Goal: Transaction & Acquisition: Download file/media

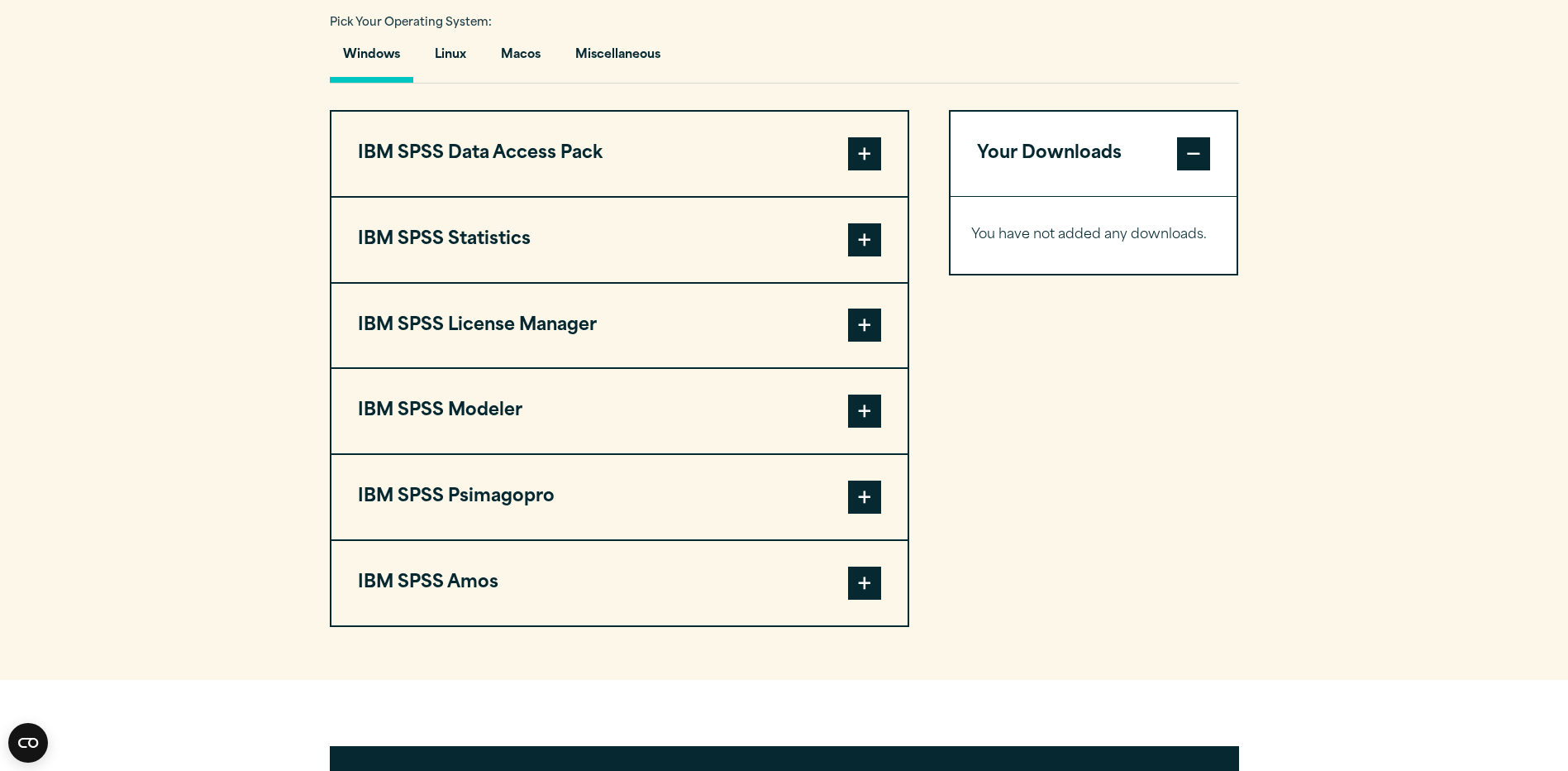
scroll to position [1240, 0]
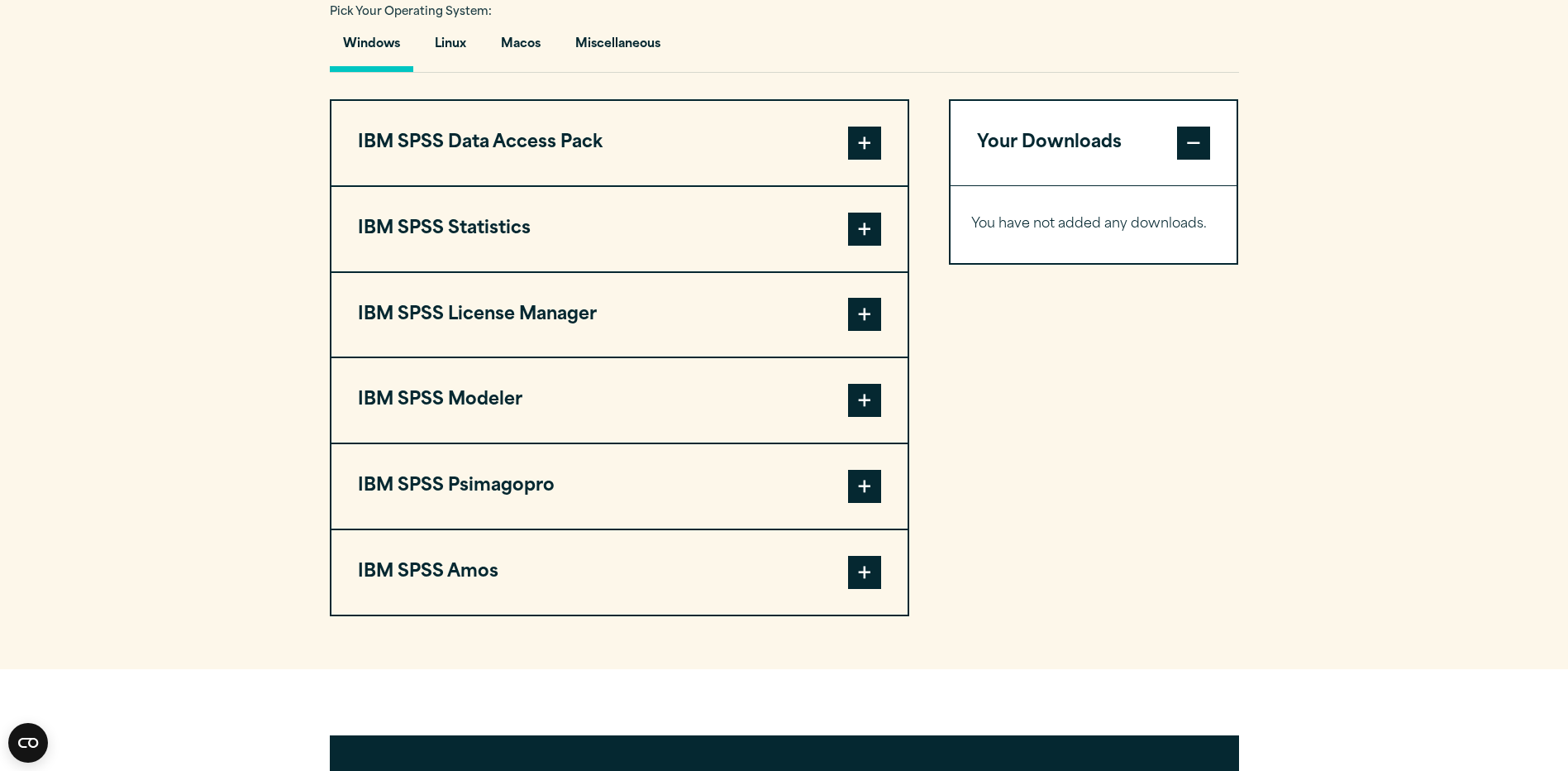
click at [681, 575] on button "IBM SPSS Amos" at bounding box center [619, 571] width 577 height 84
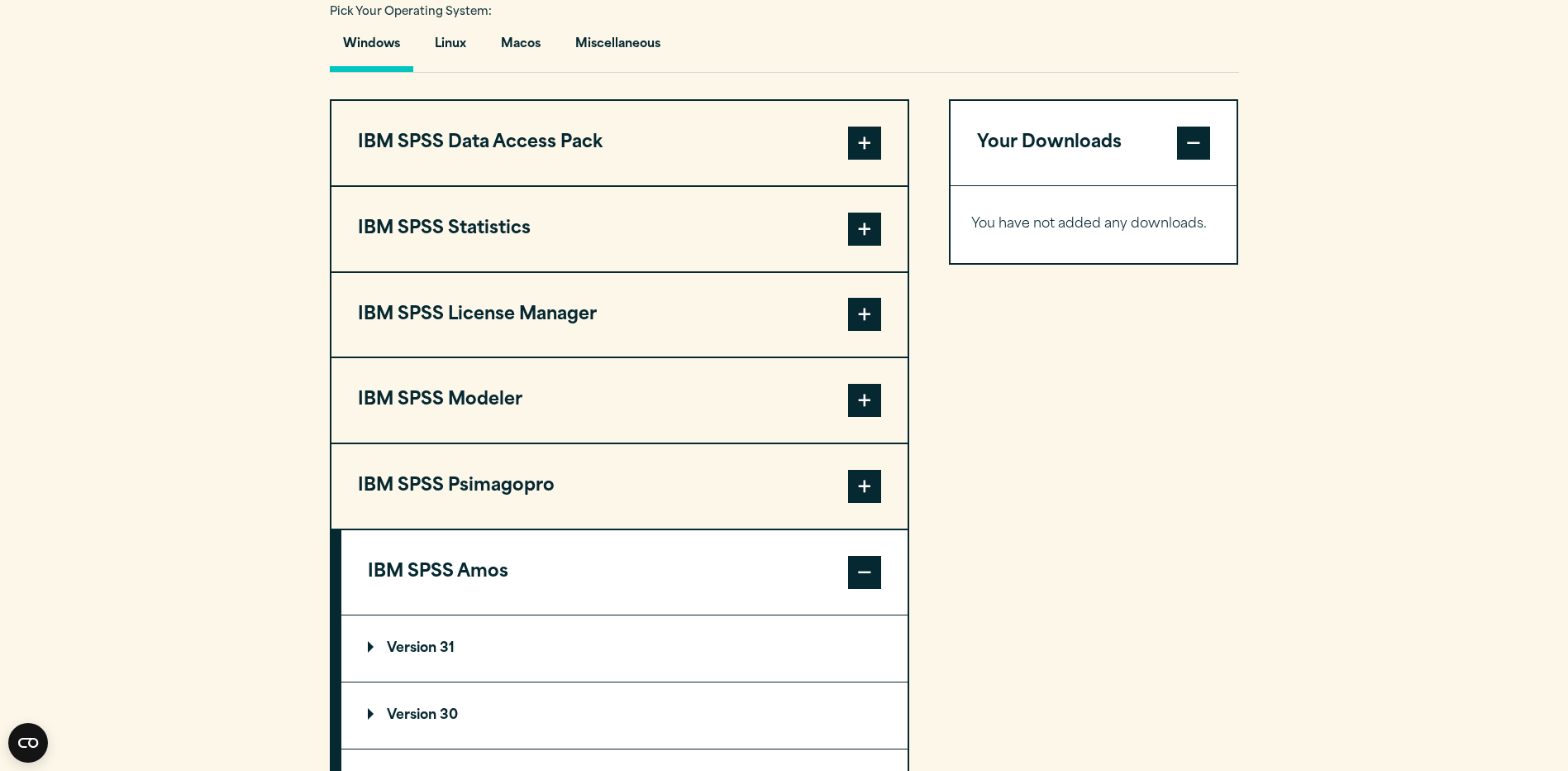
click at [711, 226] on button "IBM SPSS Statistics" at bounding box center [619, 229] width 577 height 84
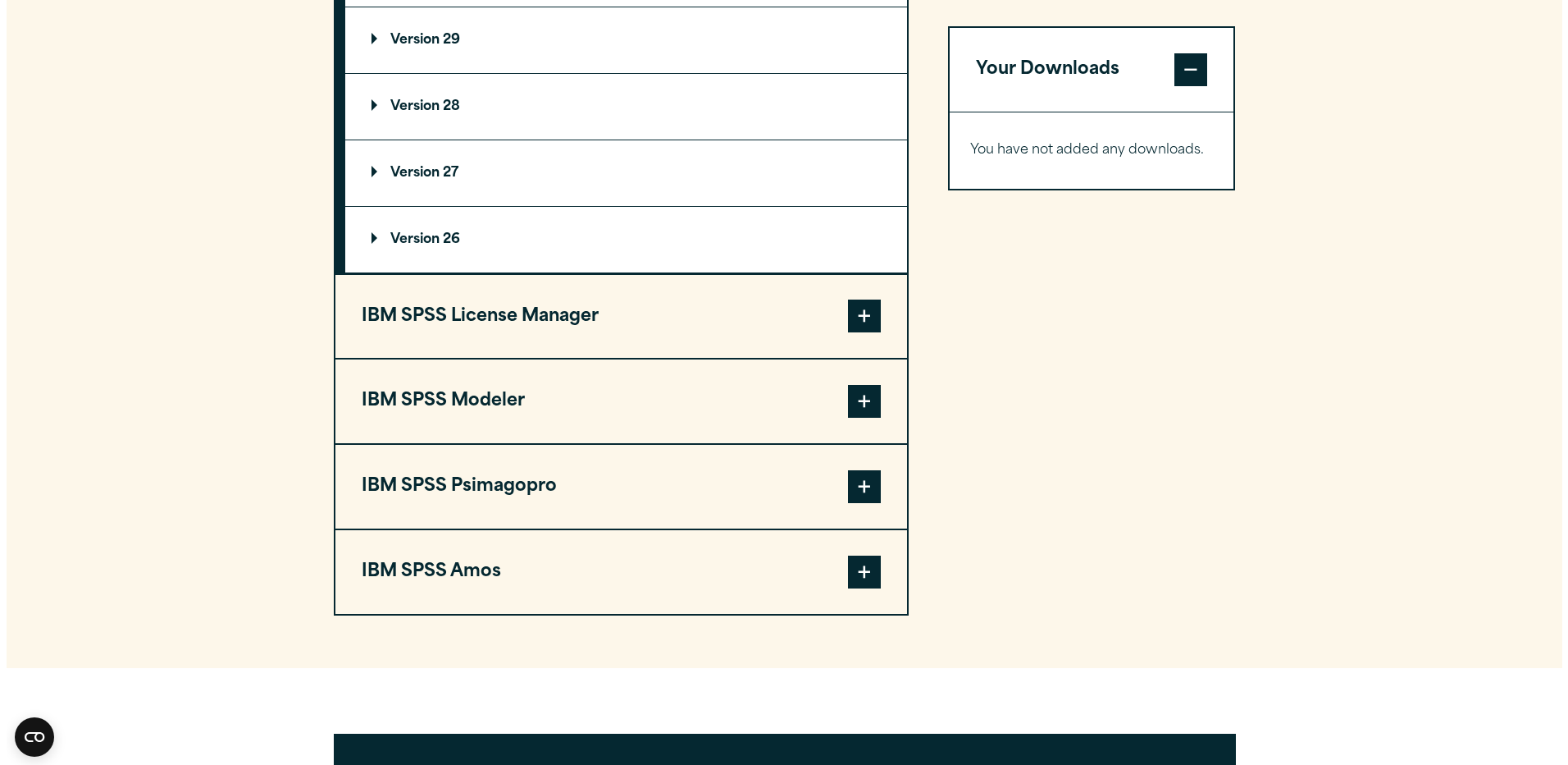
scroll to position [1640, 0]
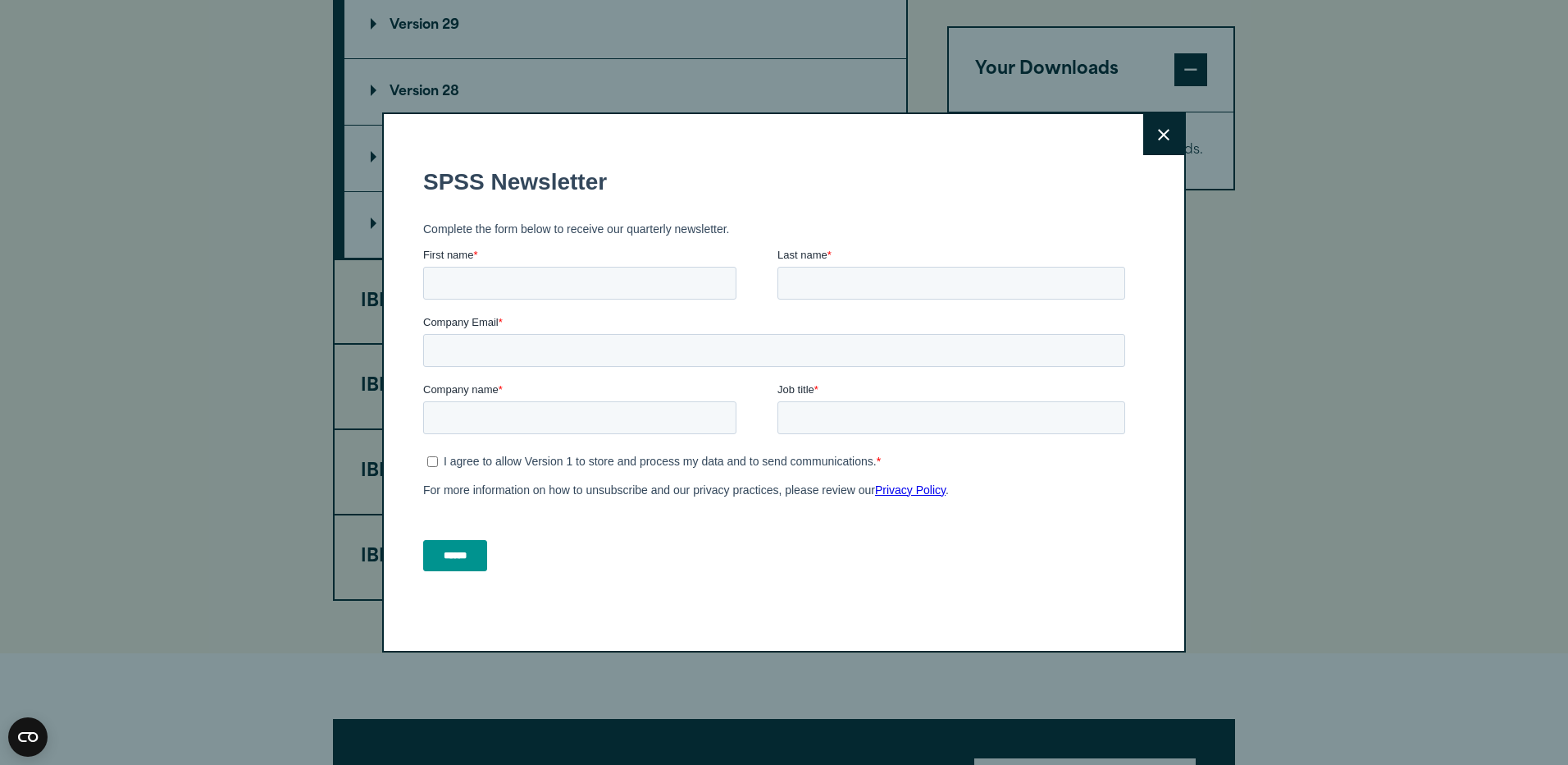
click at [1156, 124] on button "Close" at bounding box center [1163, 134] width 41 height 41
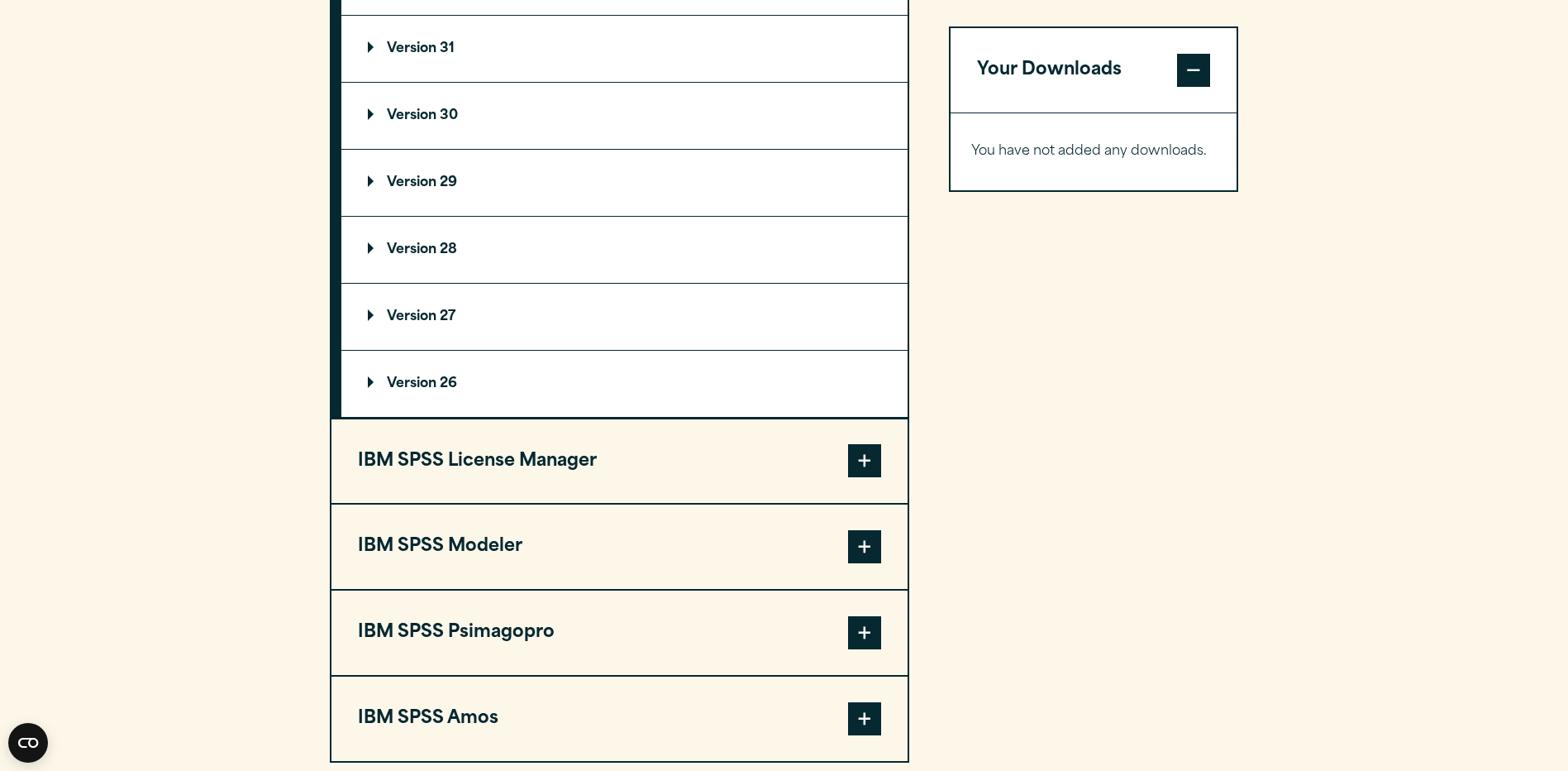
scroll to position [1497, 0]
click at [419, 111] on p "Version 30" at bounding box center [413, 115] width 90 height 13
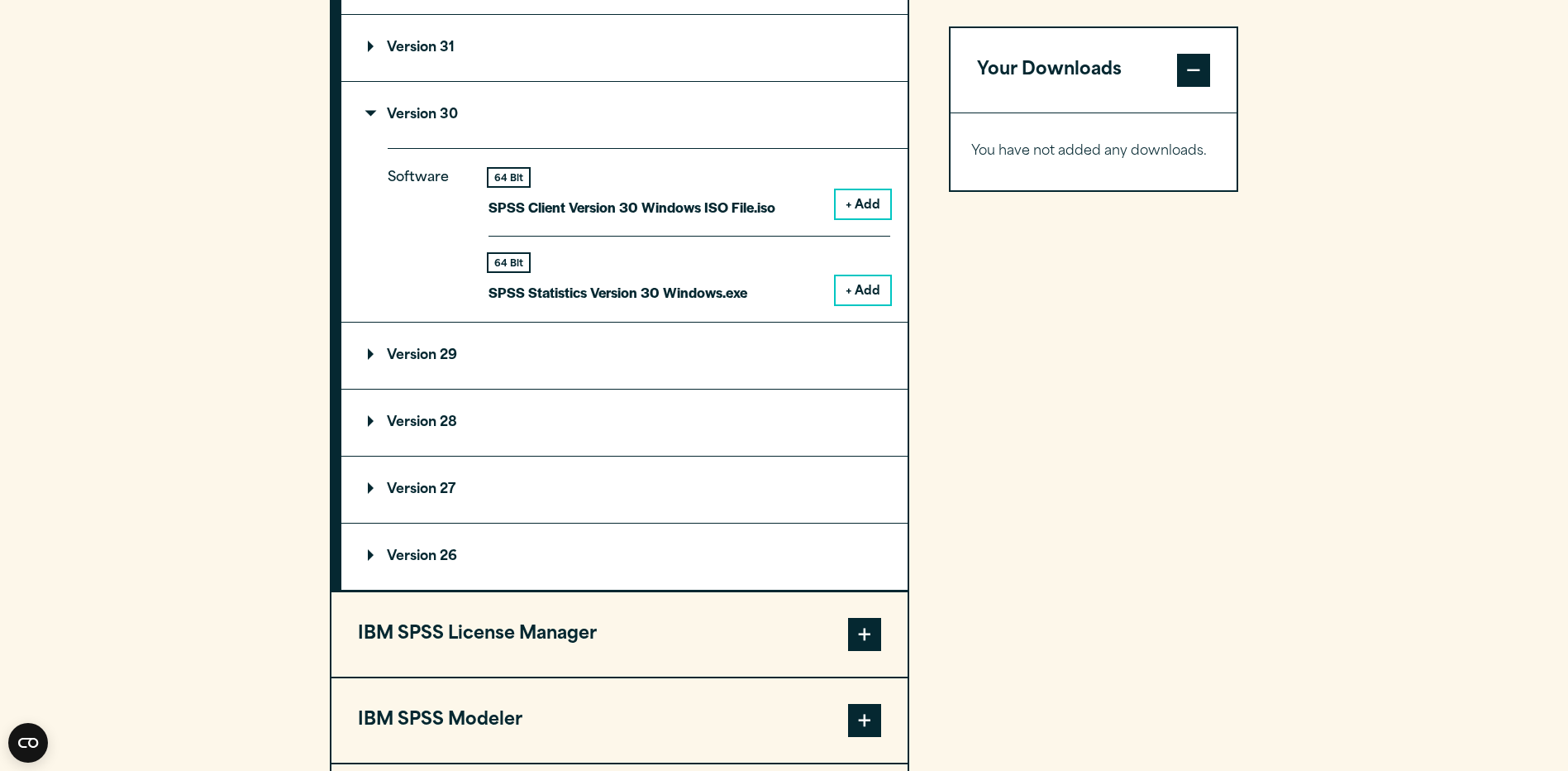
click at [869, 288] on button "+ Add" at bounding box center [863, 291] width 55 height 28
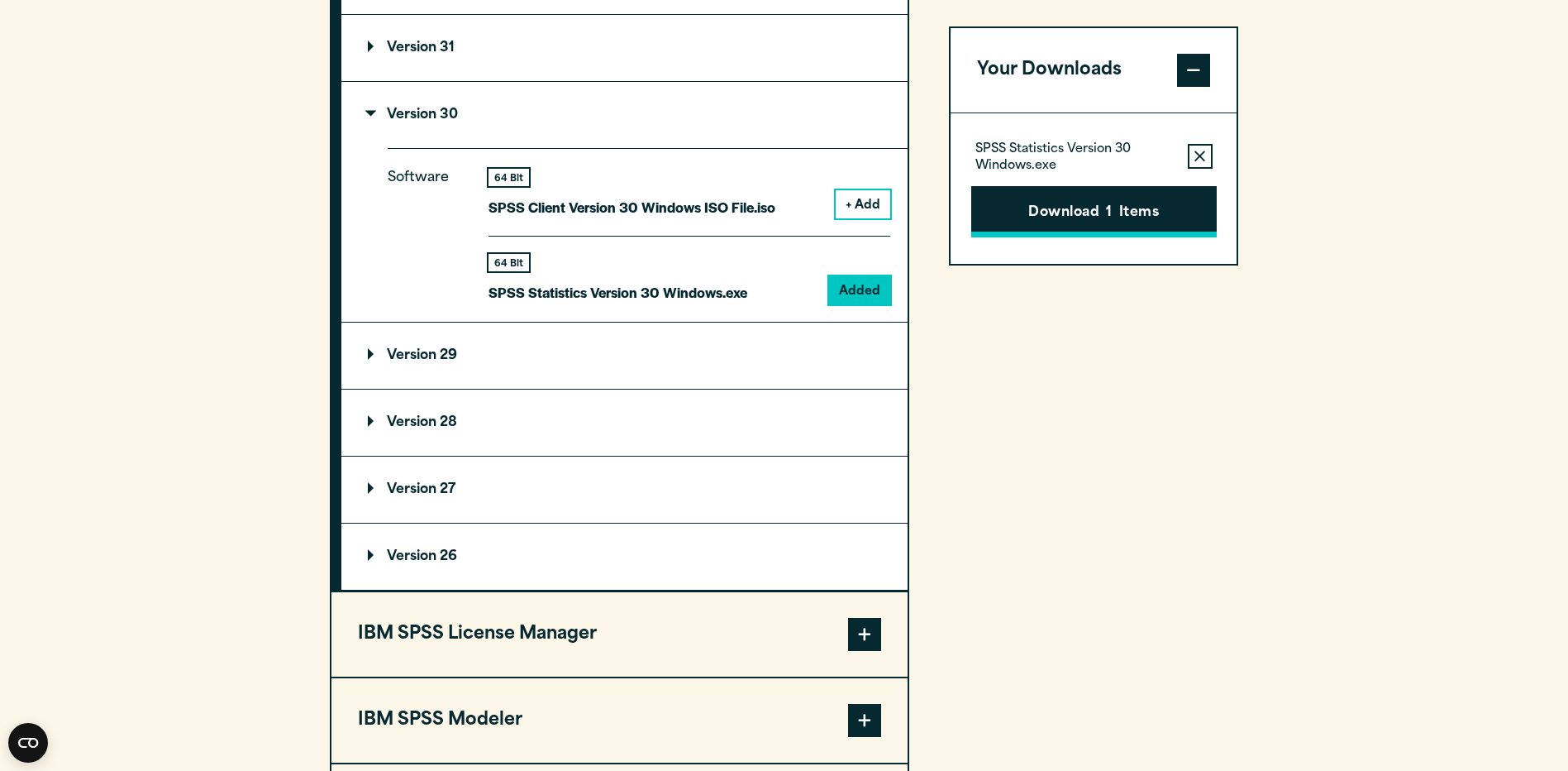
click at [1126, 214] on button "Download 1 Items" at bounding box center [1094, 212] width 245 height 51
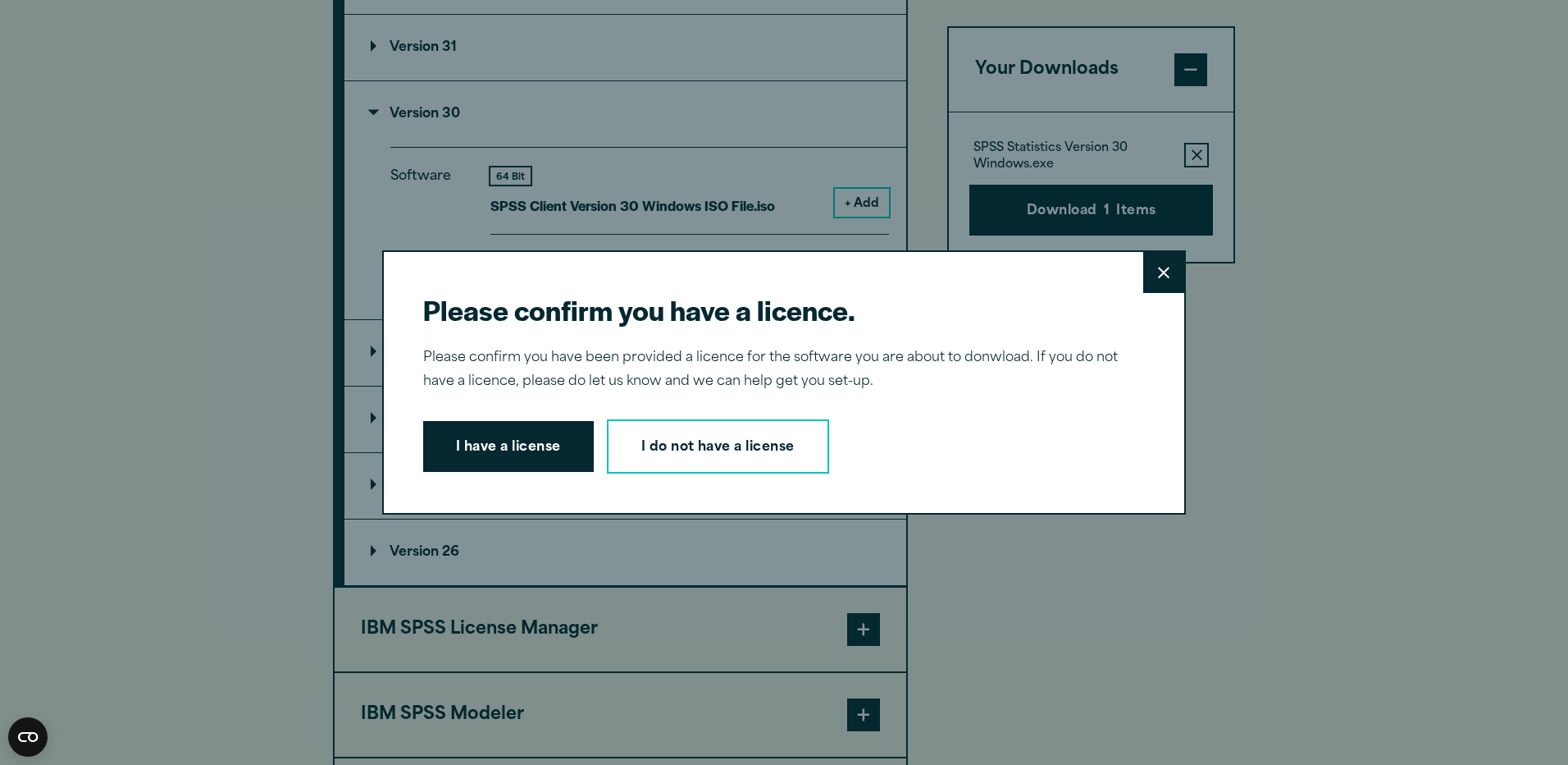
drag, startPoint x: 512, startPoint y: 447, endPoint x: 583, endPoint y: 446, distance: 71.0
click at [512, 447] on button "I have a license" at bounding box center [508, 446] width 171 height 51
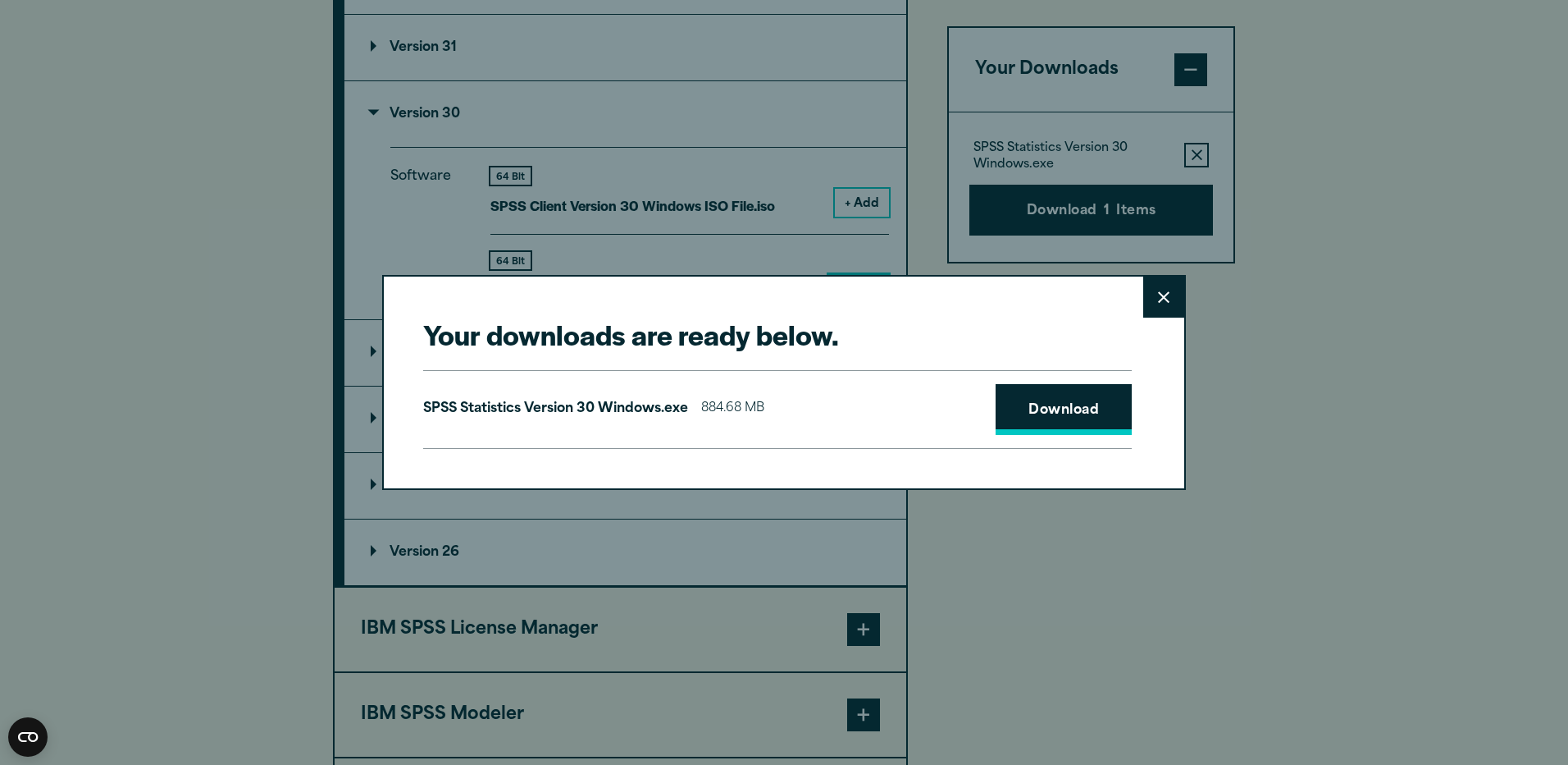
click at [1081, 406] on link "Download" at bounding box center [1063, 409] width 136 height 51
click at [1163, 298] on icon at bounding box center [1163, 297] width 11 height 12
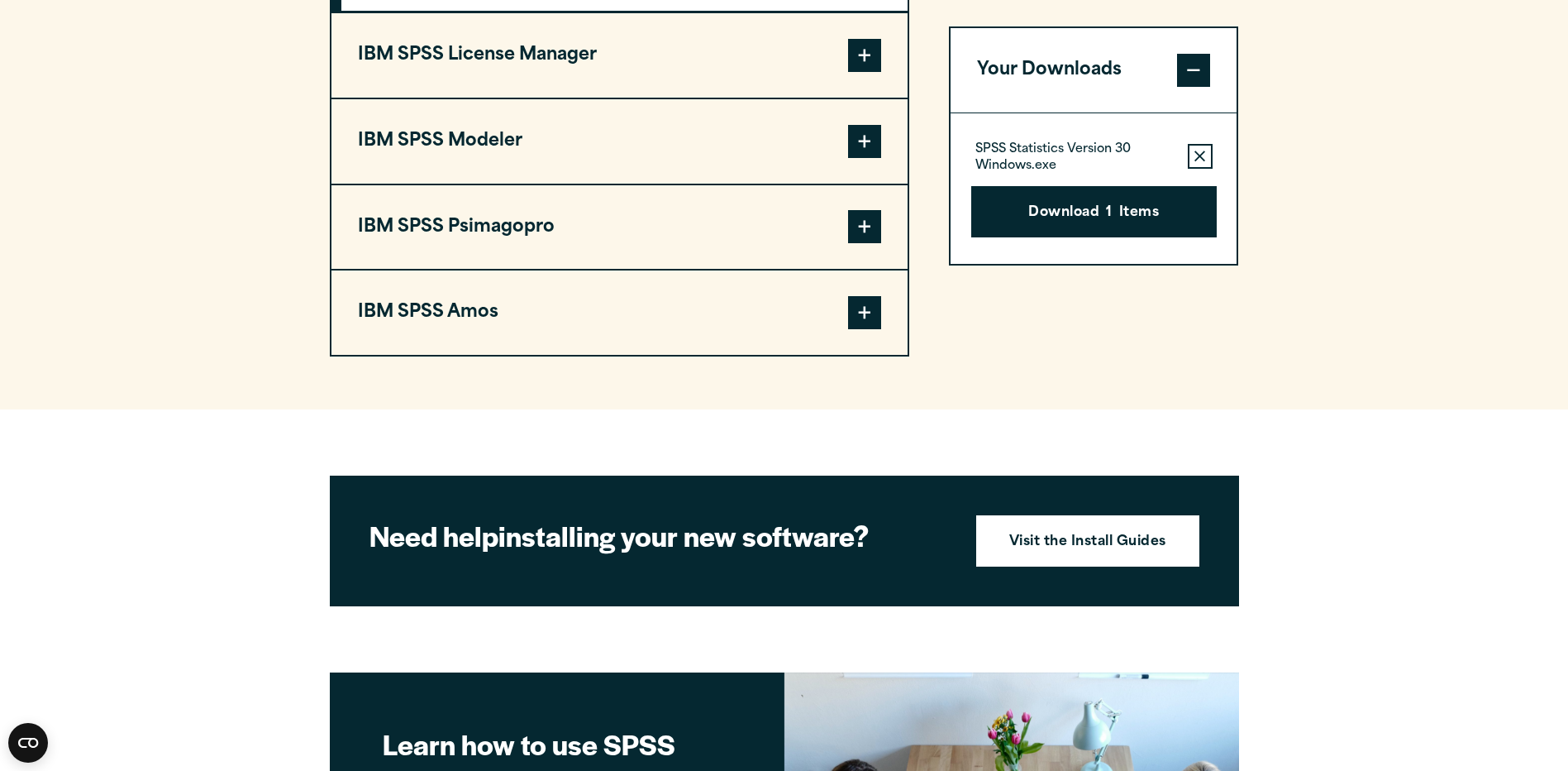
click at [588, 316] on button "IBM SPSS Amos" at bounding box center [619, 312] width 577 height 84
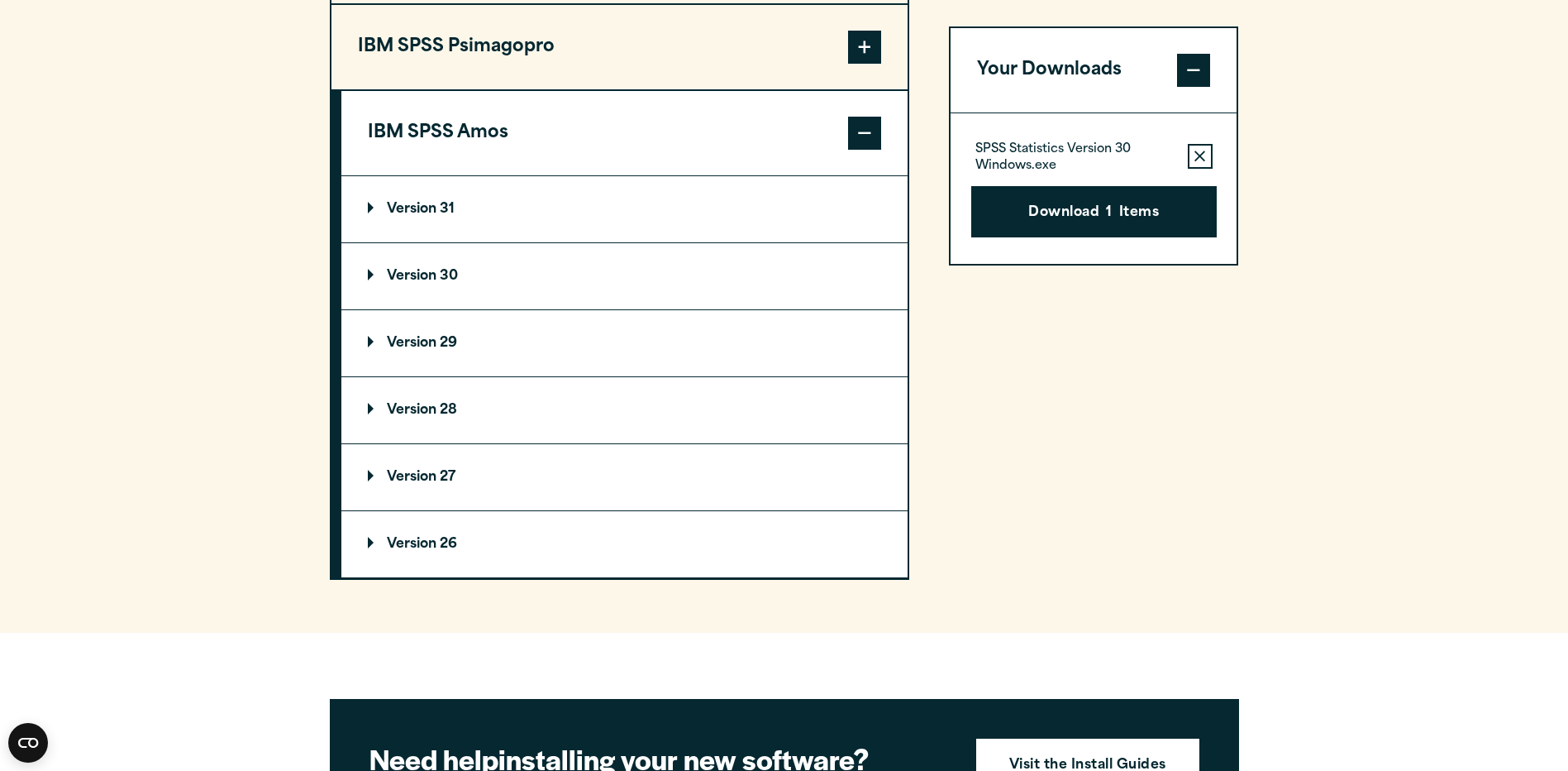
scroll to position [1569, 0]
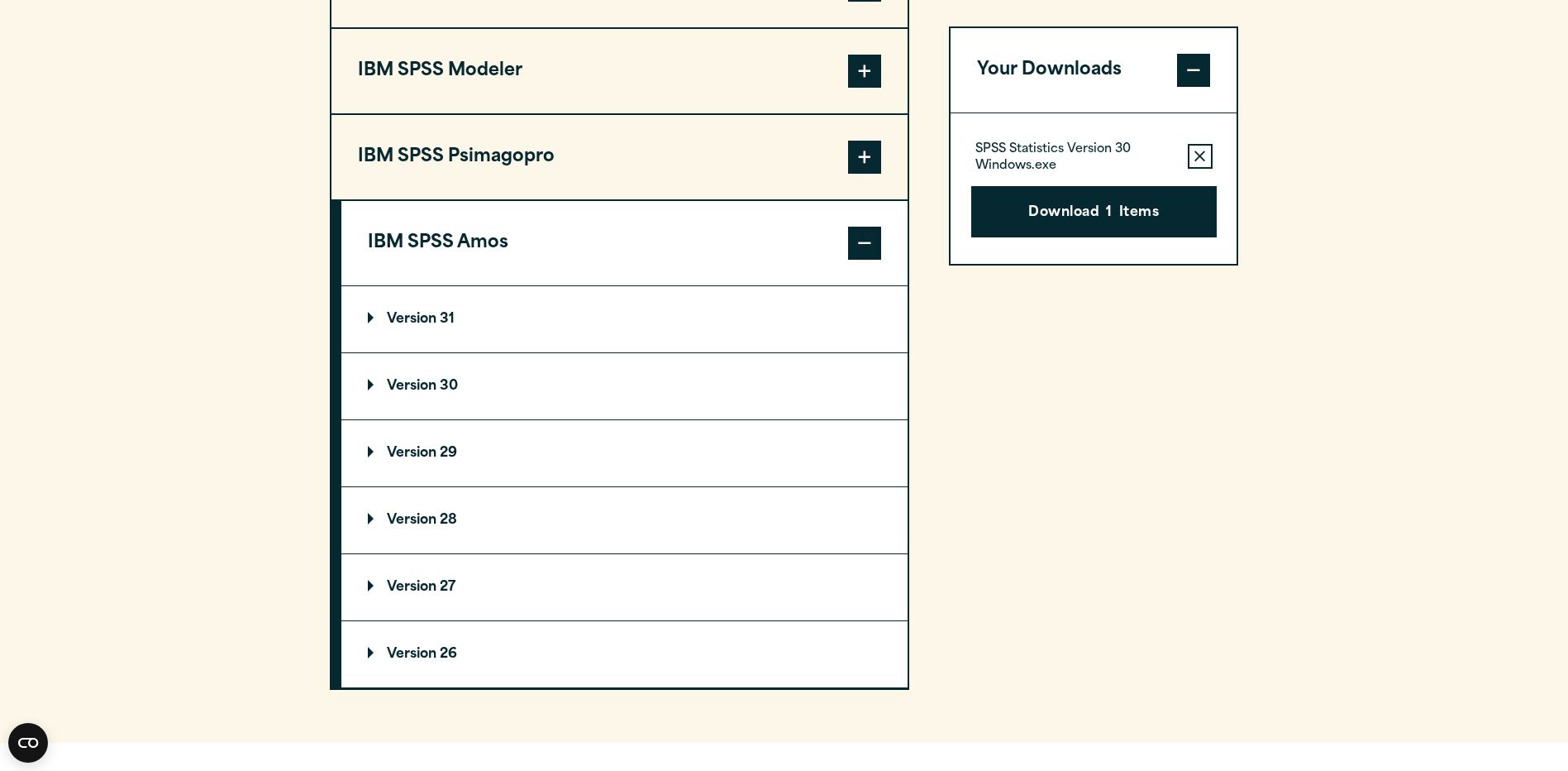
click at [441, 377] on summary "Version 30" at bounding box center [624, 386] width 566 height 66
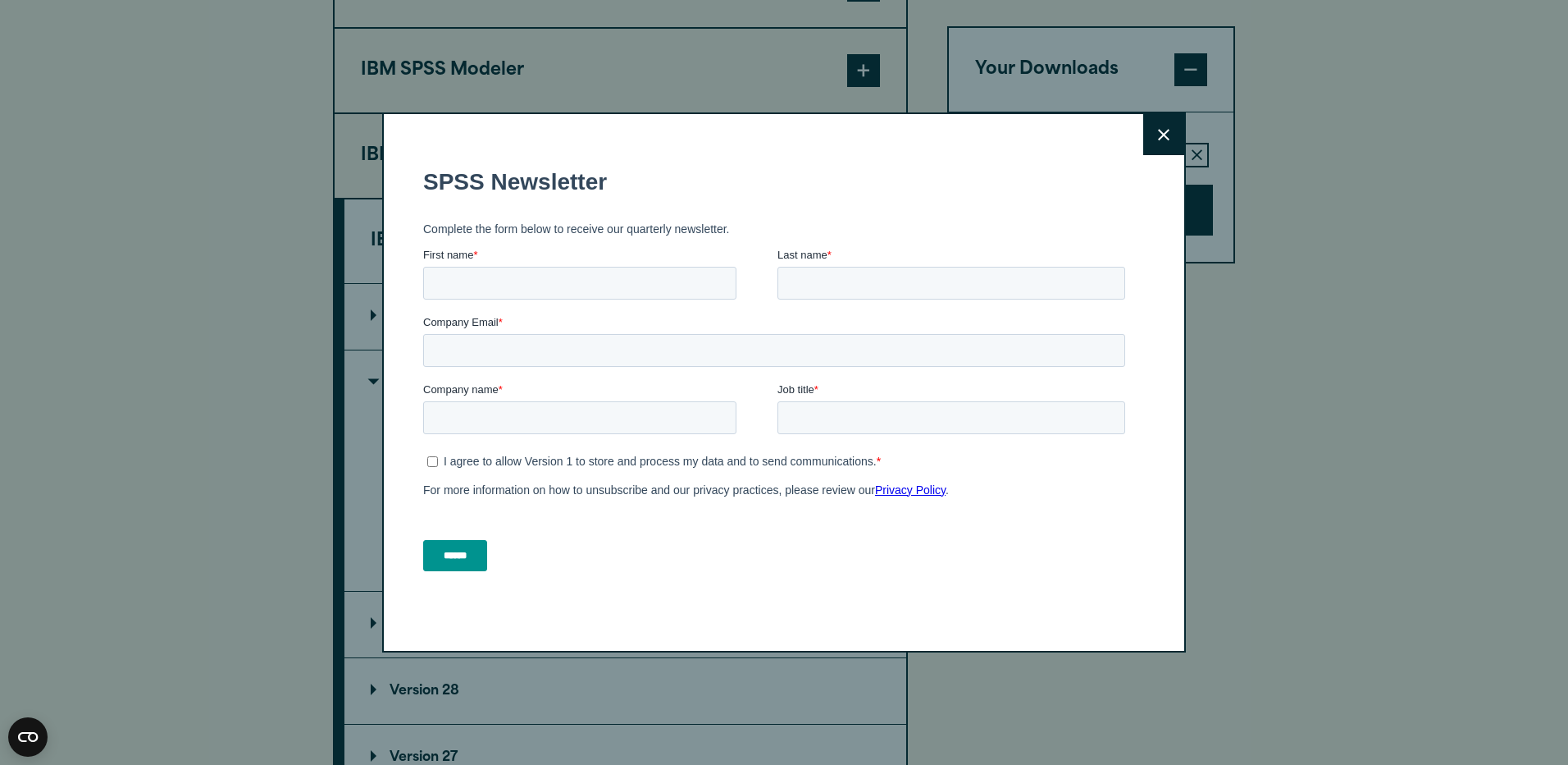
click at [1162, 129] on icon at bounding box center [1163, 135] width 11 height 12
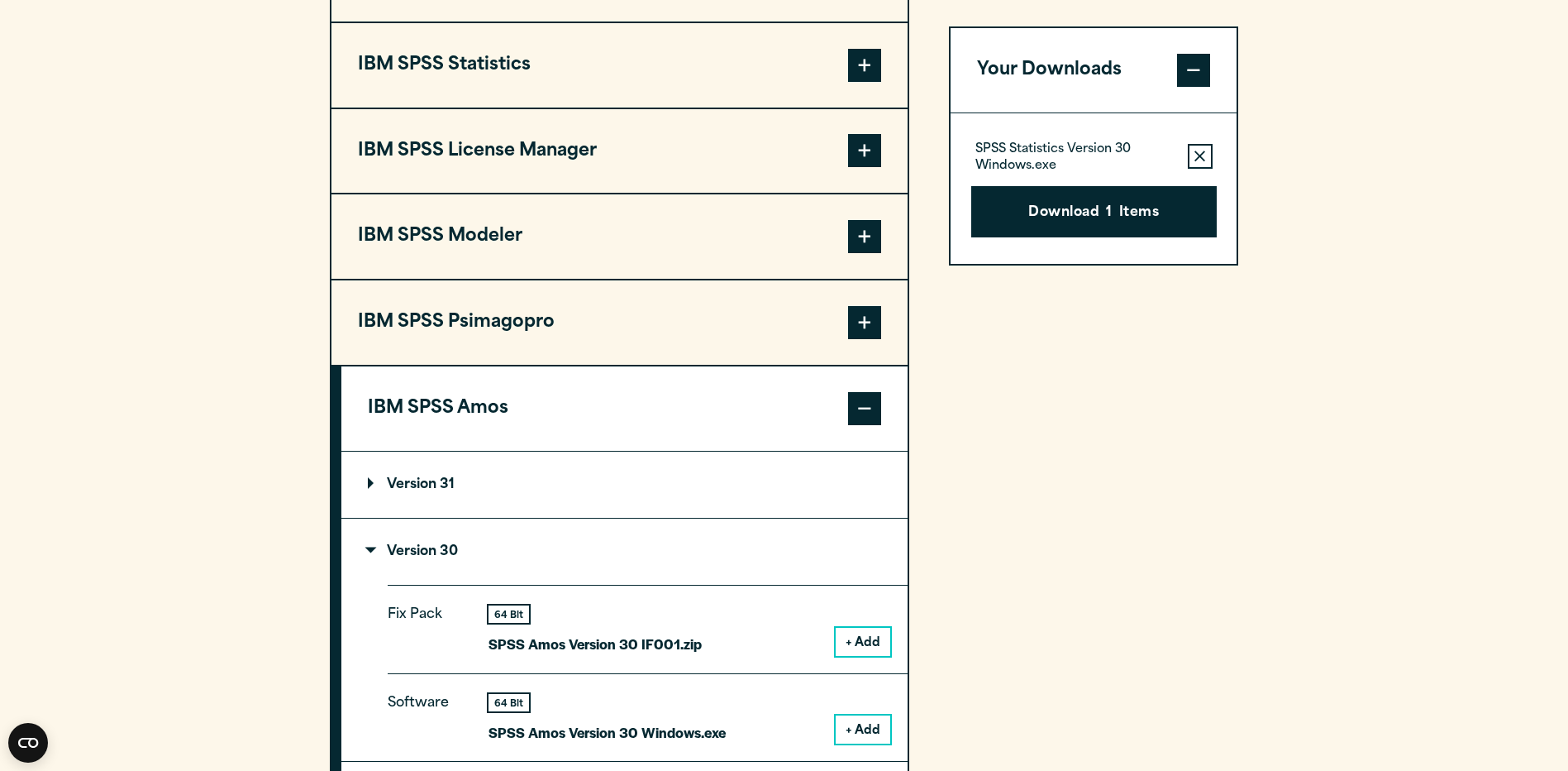
scroll to position [1486, 0]
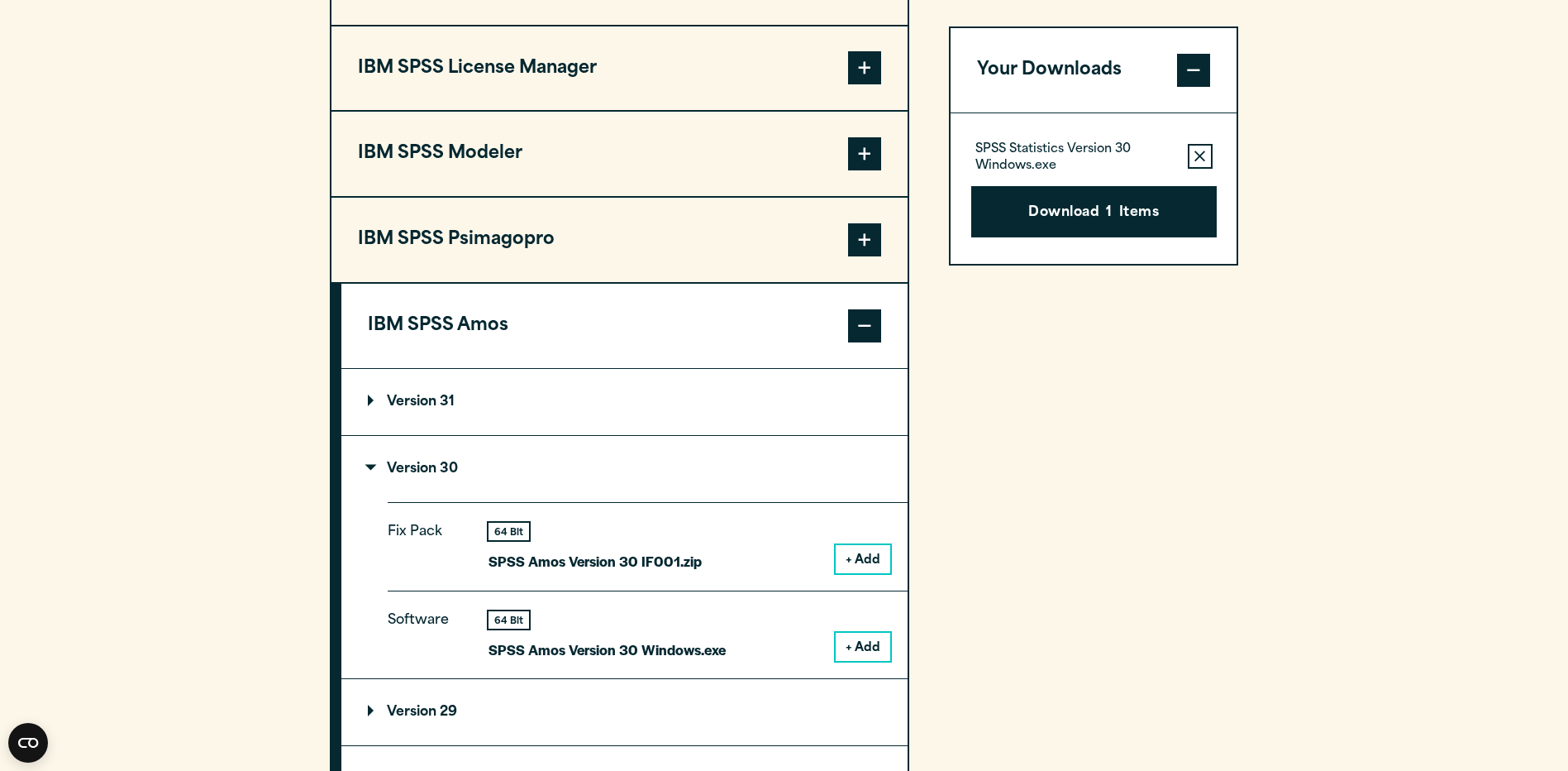
click at [512, 397] on summary "Version 31" at bounding box center [624, 402] width 566 height 66
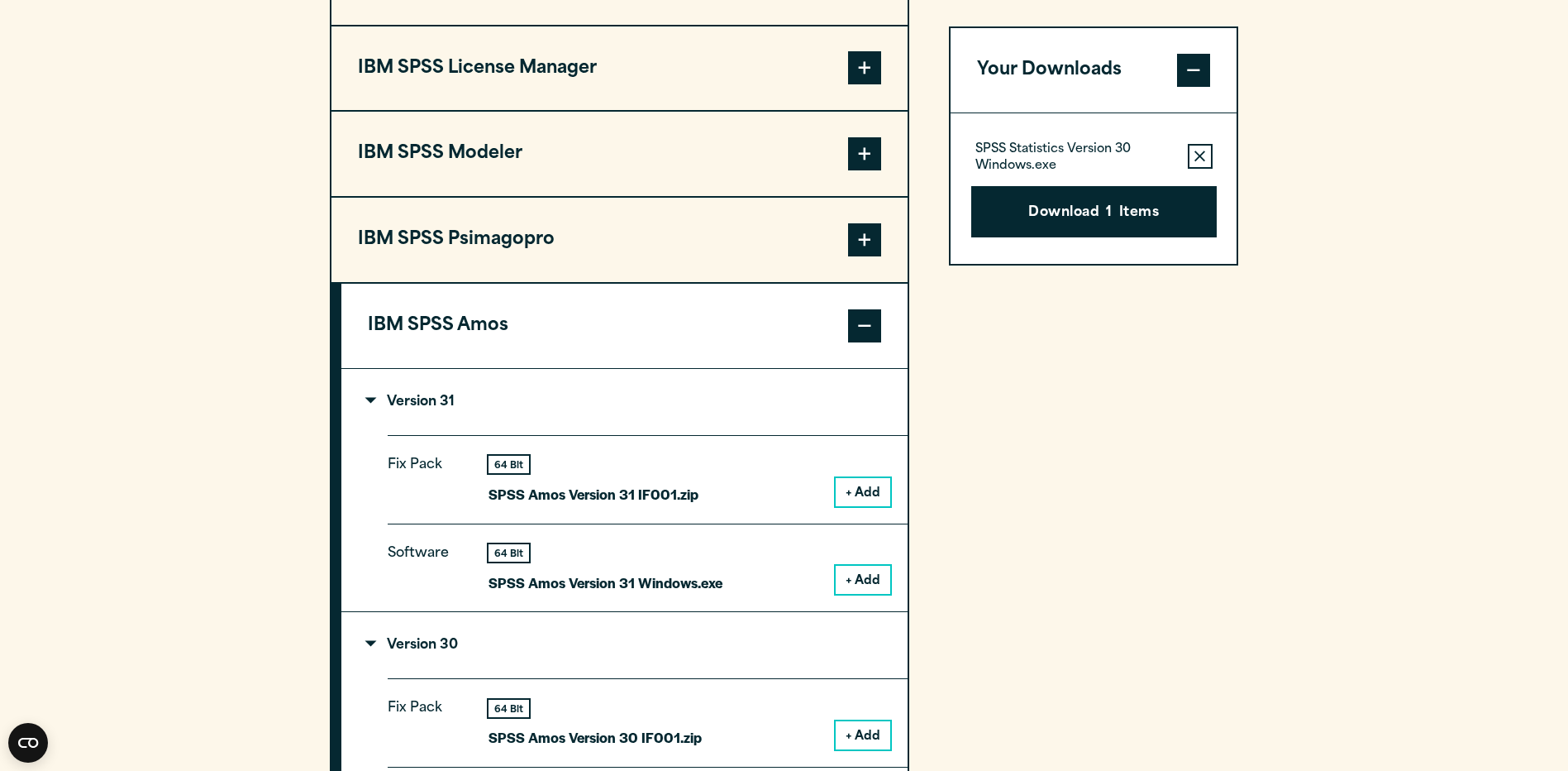
click at [512, 397] on summary "Version 31" at bounding box center [624, 402] width 566 height 66
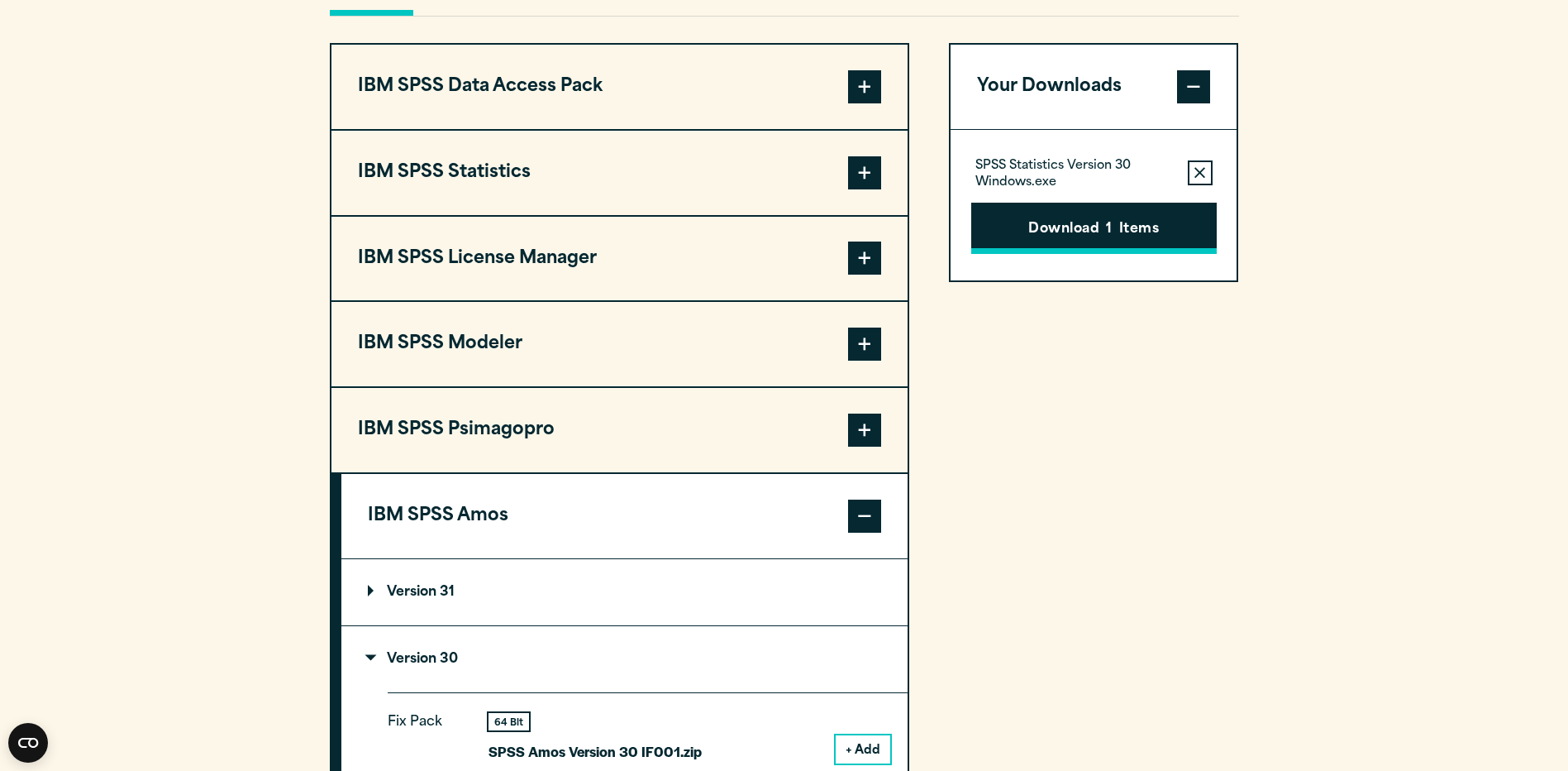
scroll to position [1156, 0]
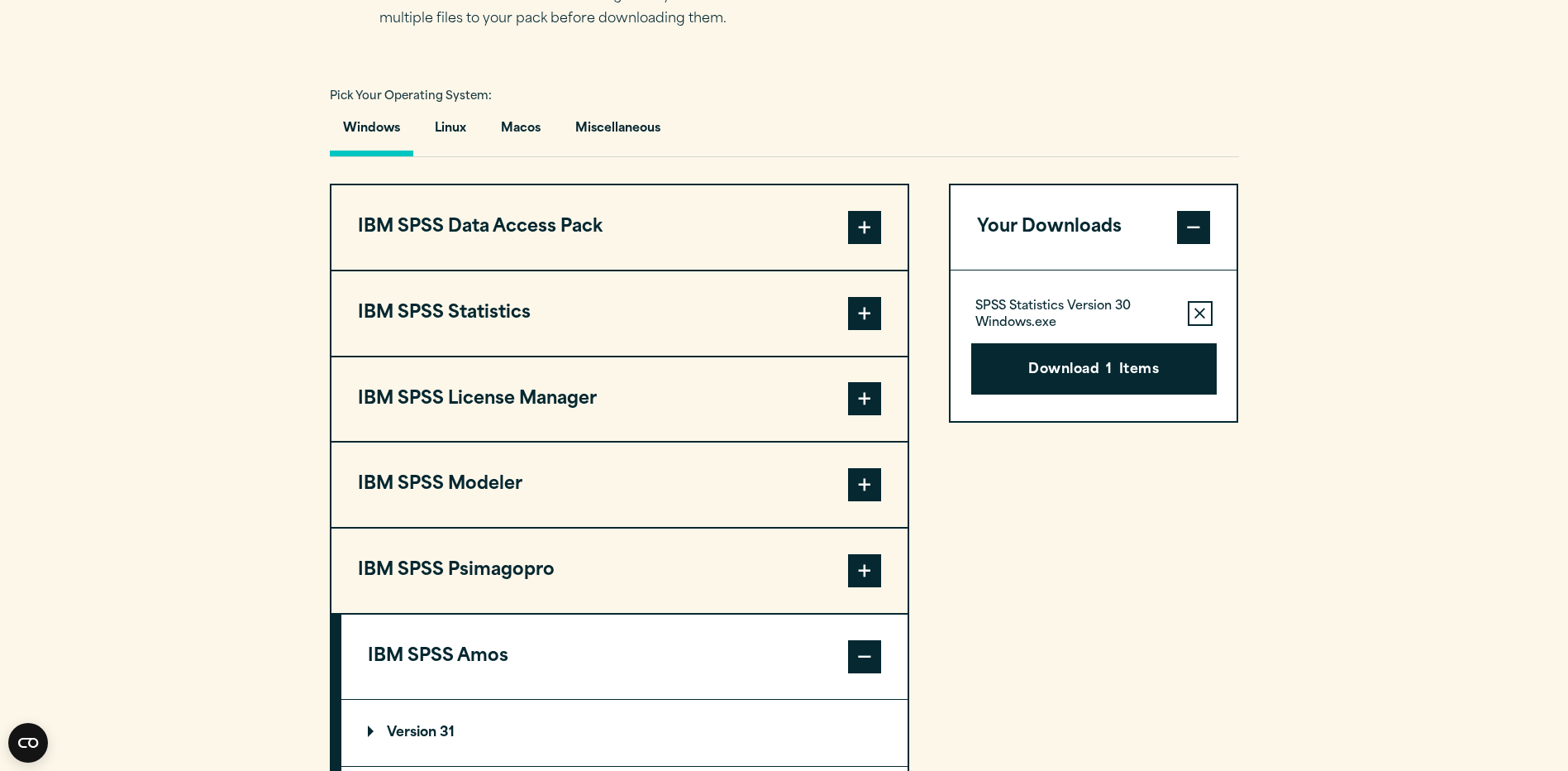
drag, startPoint x: 512, startPoint y: 132, endPoint x: 637, endPoint y: 186, distance: 136.2
click at [514, 132] on button "Macos" at bounding box center [520, 132] width 66 height 47
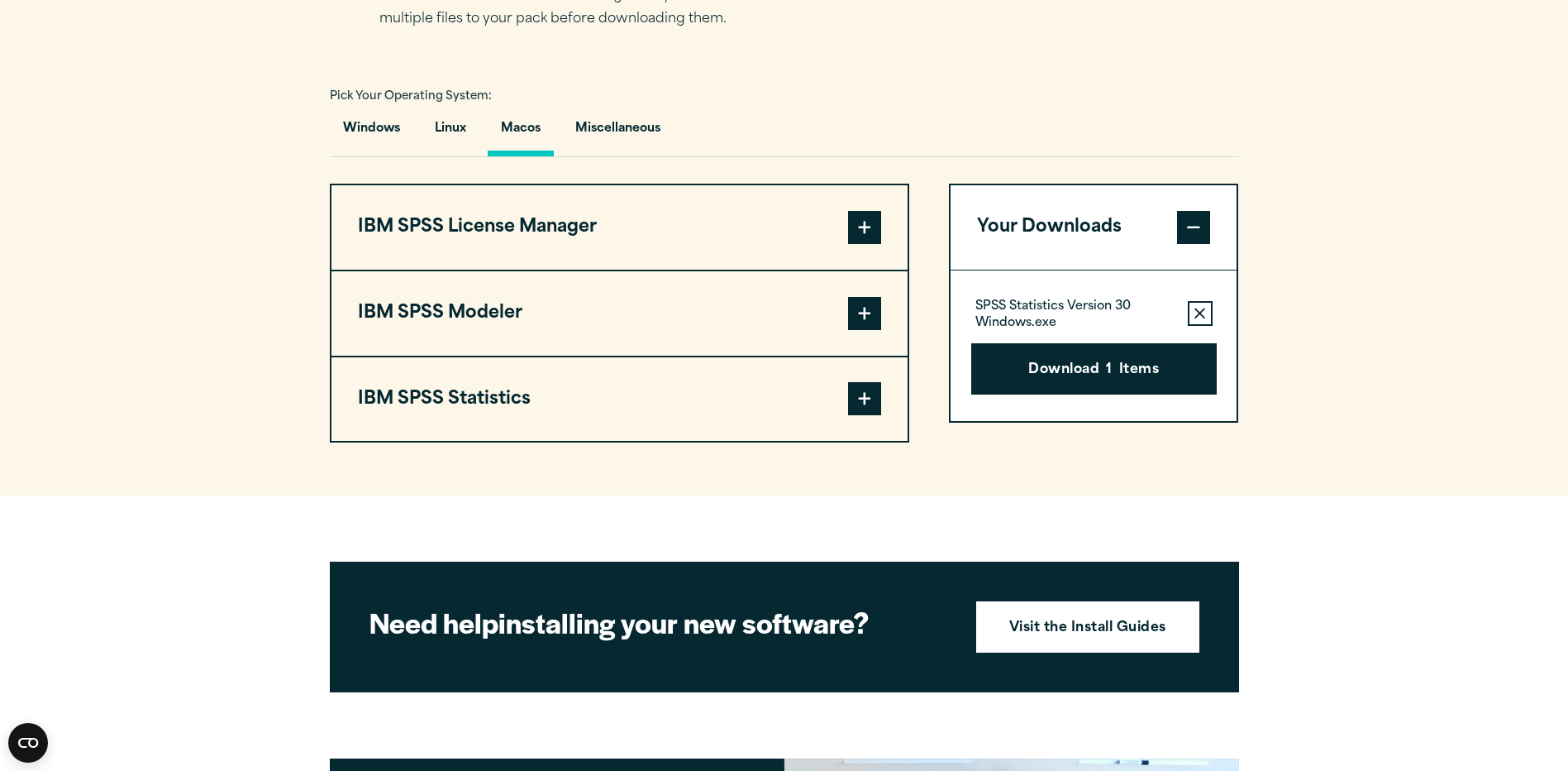
click at [679, 398] on button "IBM SPSS Statistics" at bounding box center [619, 398] width 577 height 84
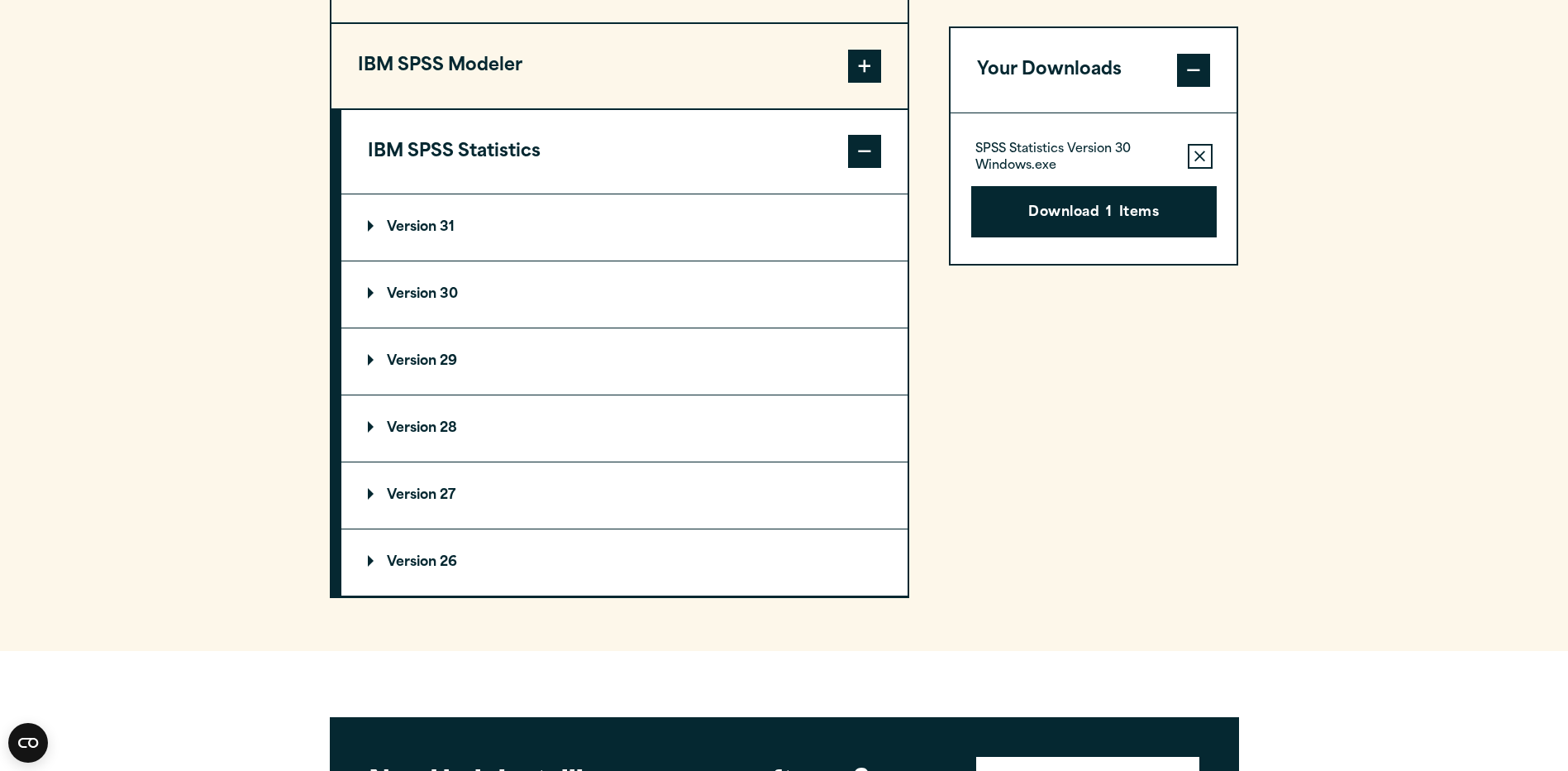
scroll to position [1404, 0]
click at [469, 287] on summary "Version 30" at bounding box center [624, 293] width 566 height 66
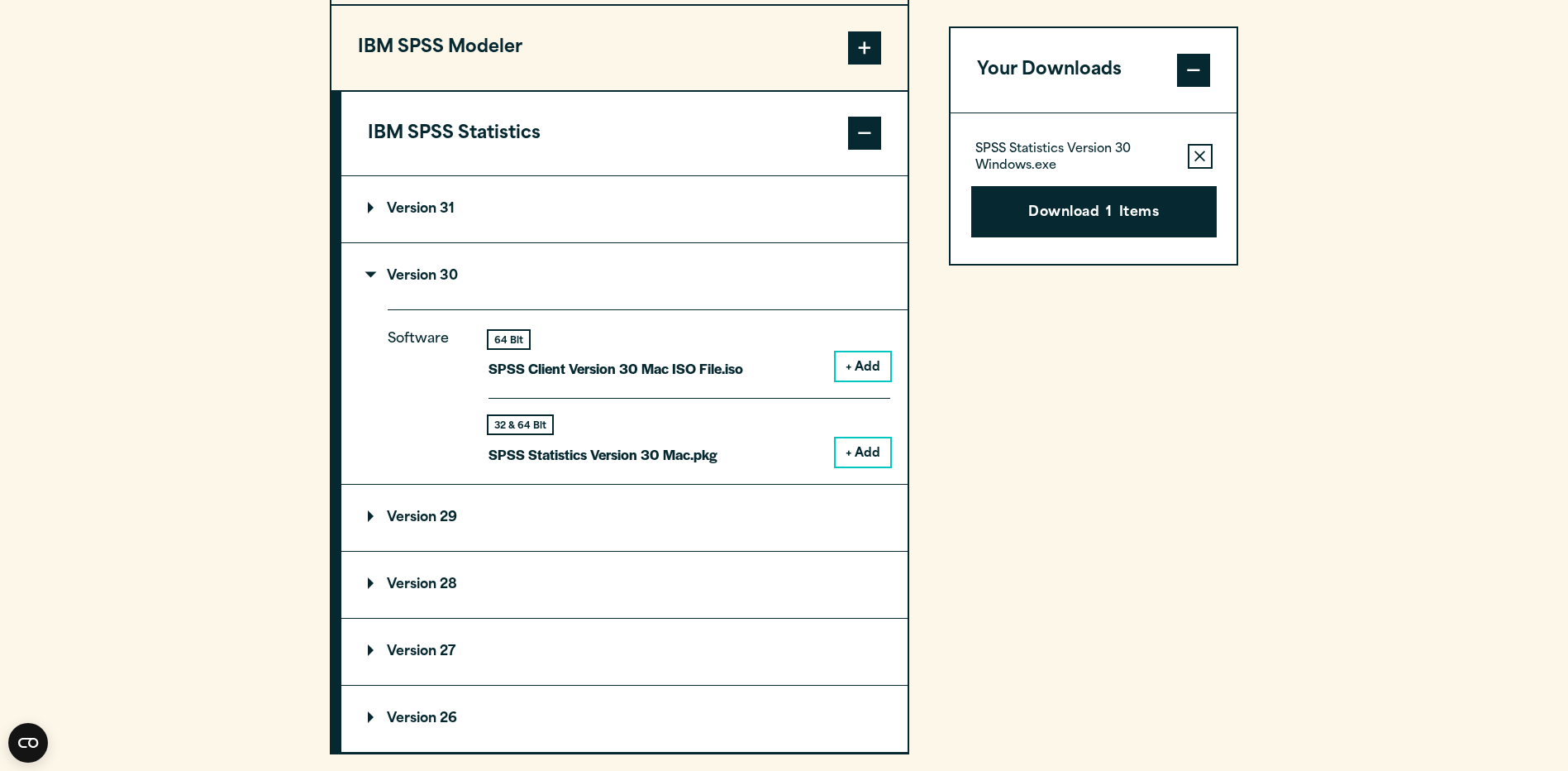
scroll to position [1486, 0]
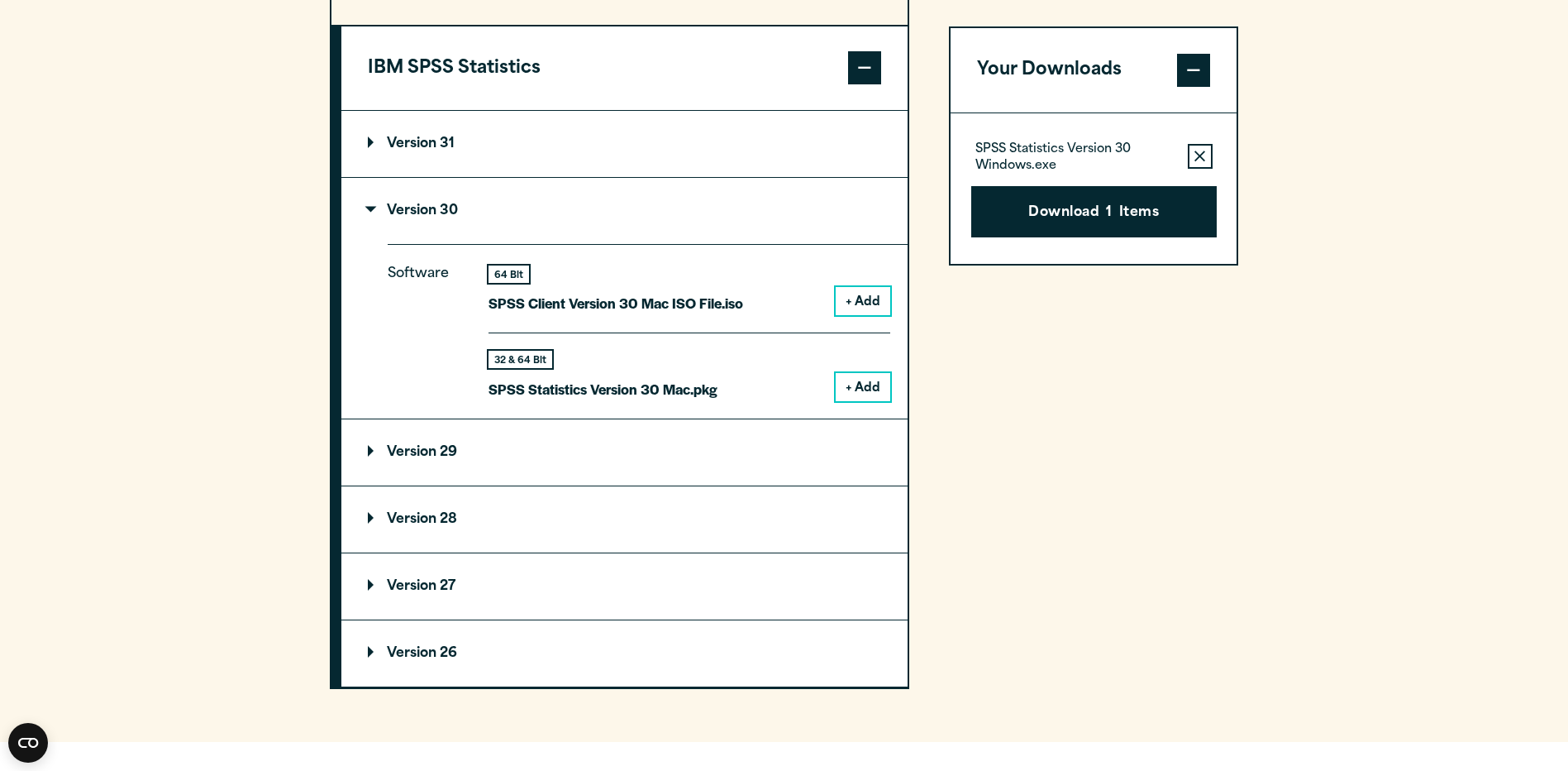
click at [878, 384] on button "+ Add" at bounding box center [863, 387] width 55 height 28
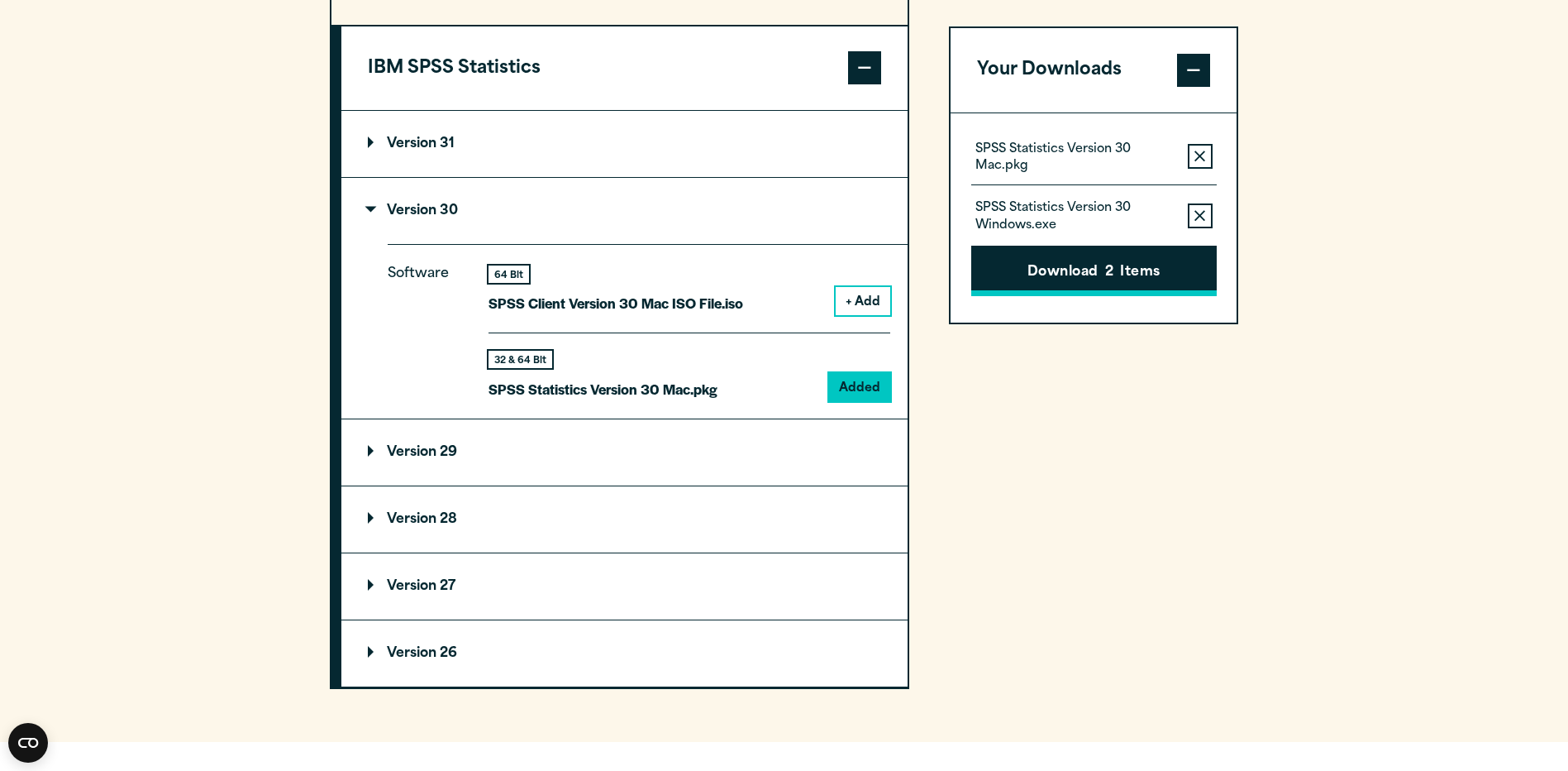
click at [1078, 288] on button "Download 2 Items" at bounding box center [1094, 271] width 245 height 51
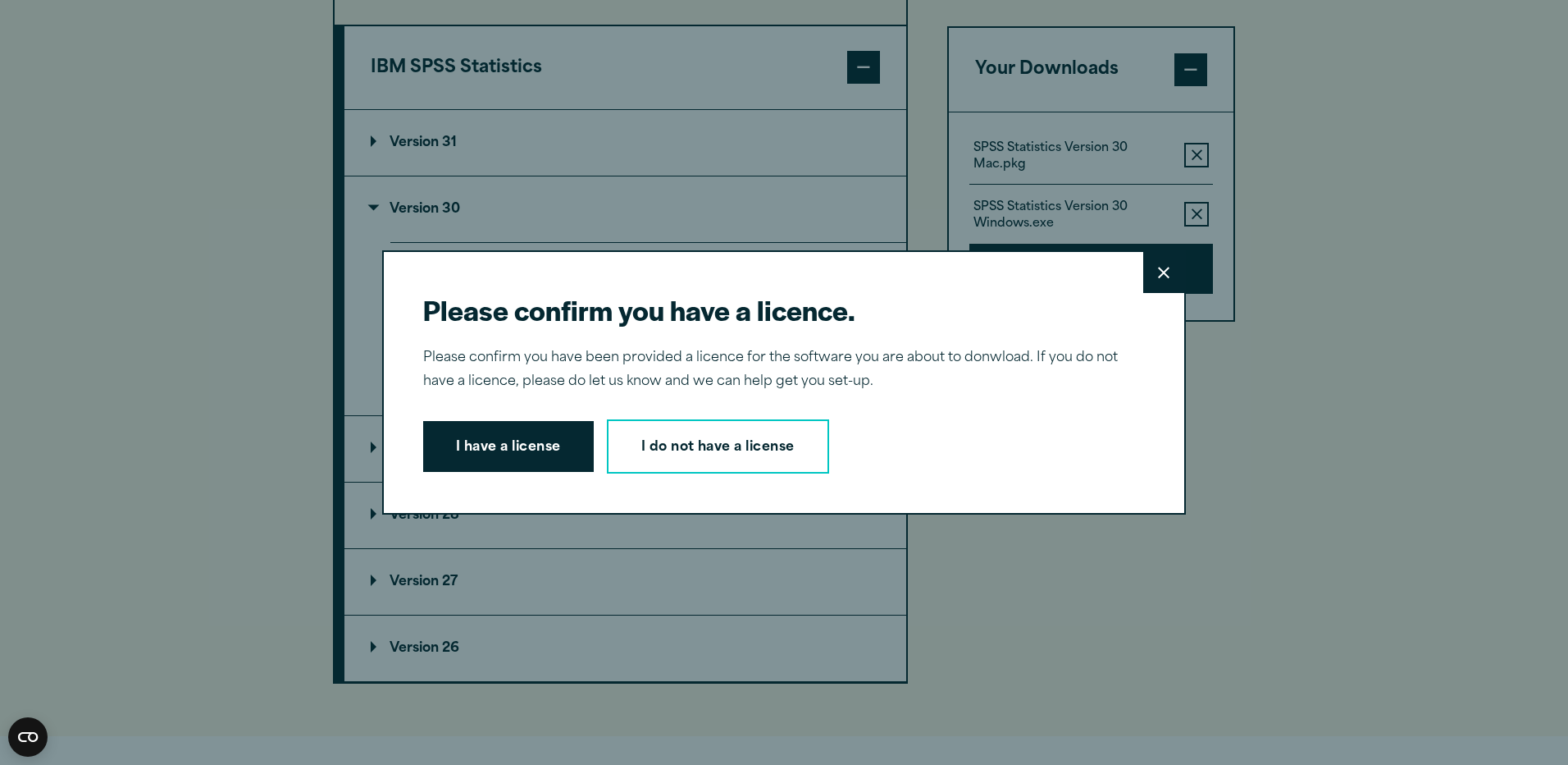
drag, startPoint x: 533, startPoint y: 446, endPoint x: 1240, endPoint y: 448, distance: 707.0
click at [533, 446] on button "I have a license" at bounding box center [508, 446] width 171 height 51
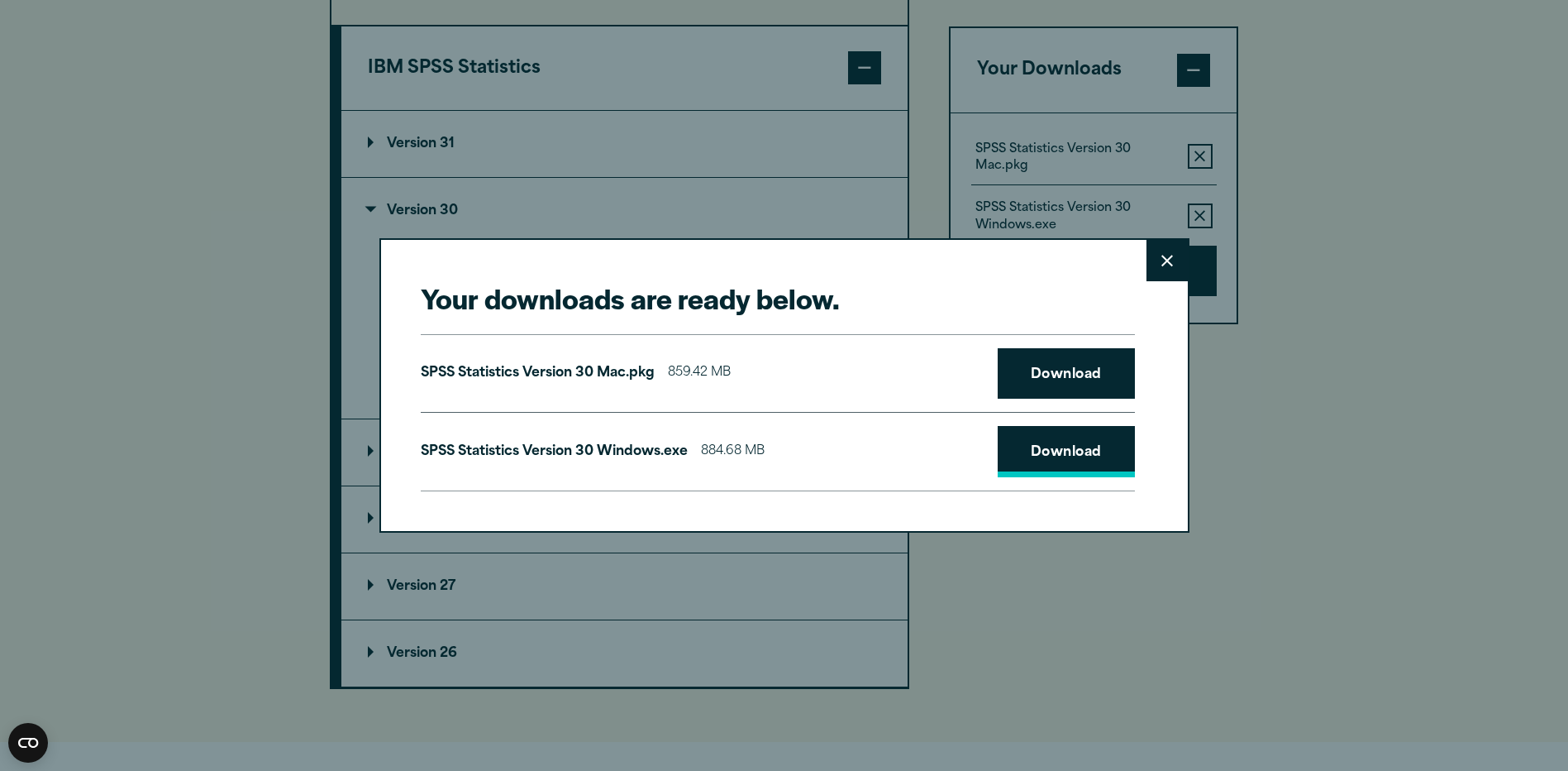
click at [1075, 446] on link "Download" at bounding box center [1066, 451] width 137 height 51
click at [1075, 376] on link "Download" at bounding box center [1066, 374] width 137 height 51
click at [1171, 256] on icon at bounding box center [1166, 260] width 11 height 11
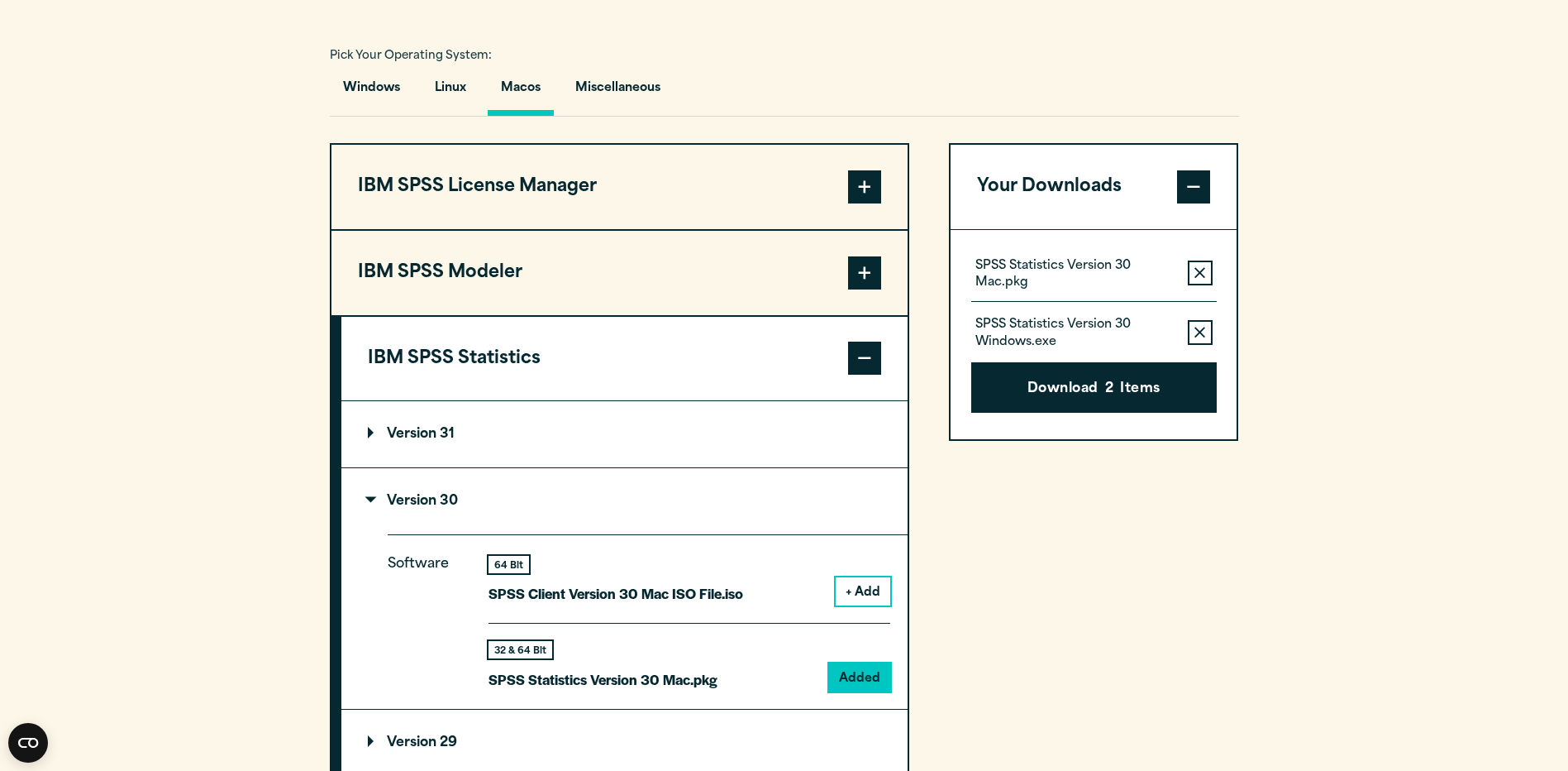
scroll to position [1156, 0]
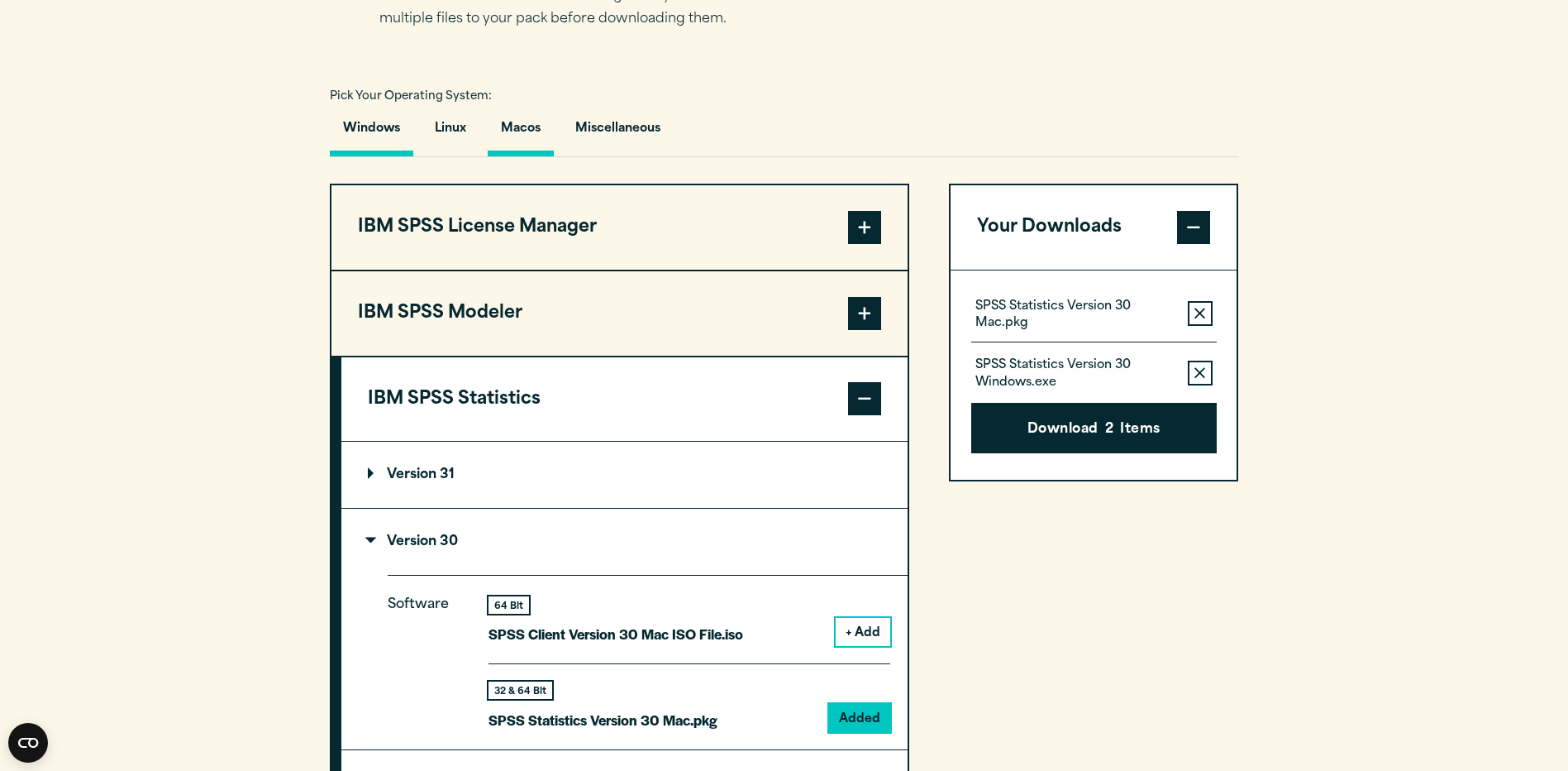
click at [380, 123] on button "Windows" at bounding box center [372, 132] width 84 height 47
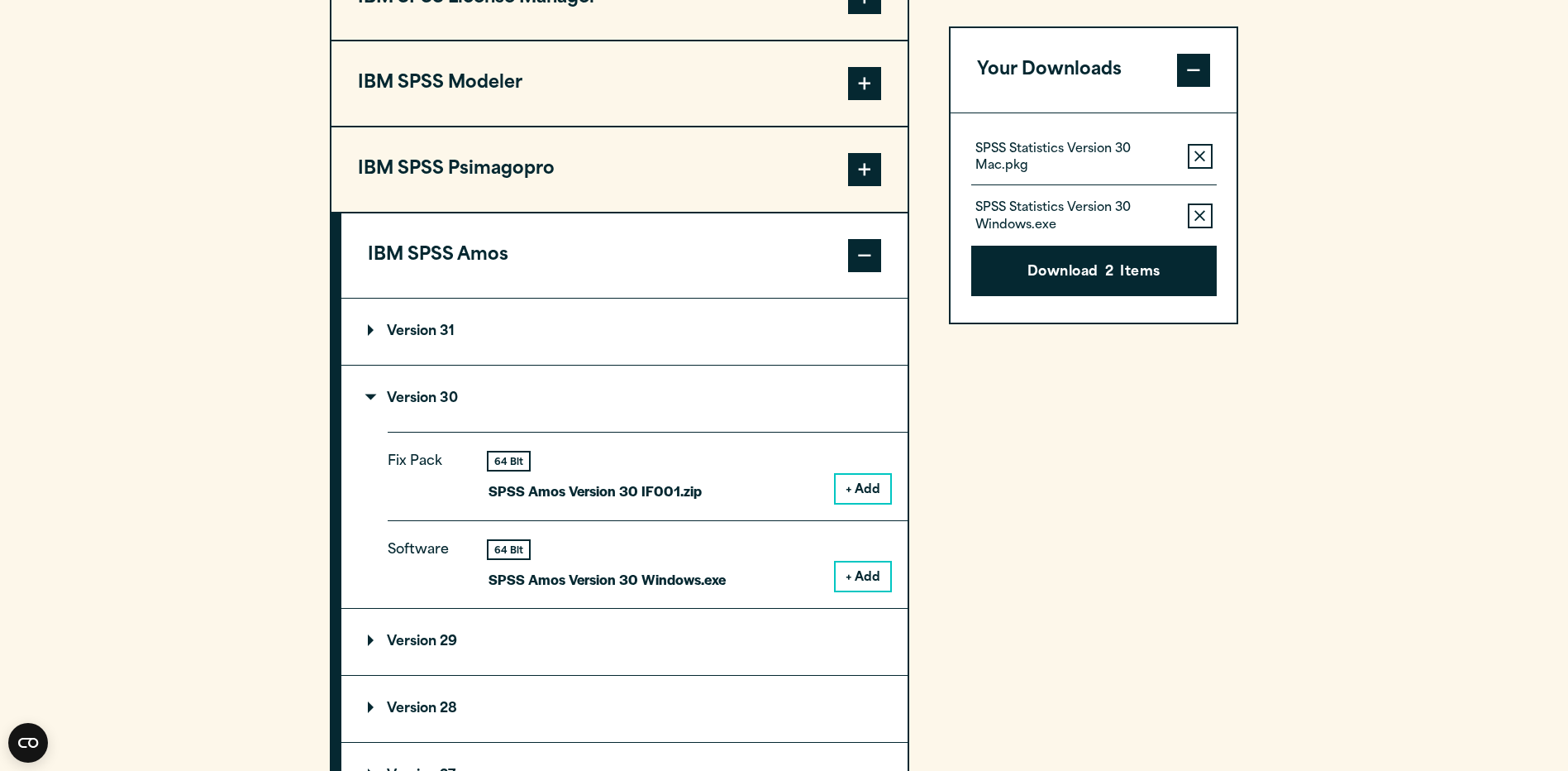
scroll to position [1652, 0]
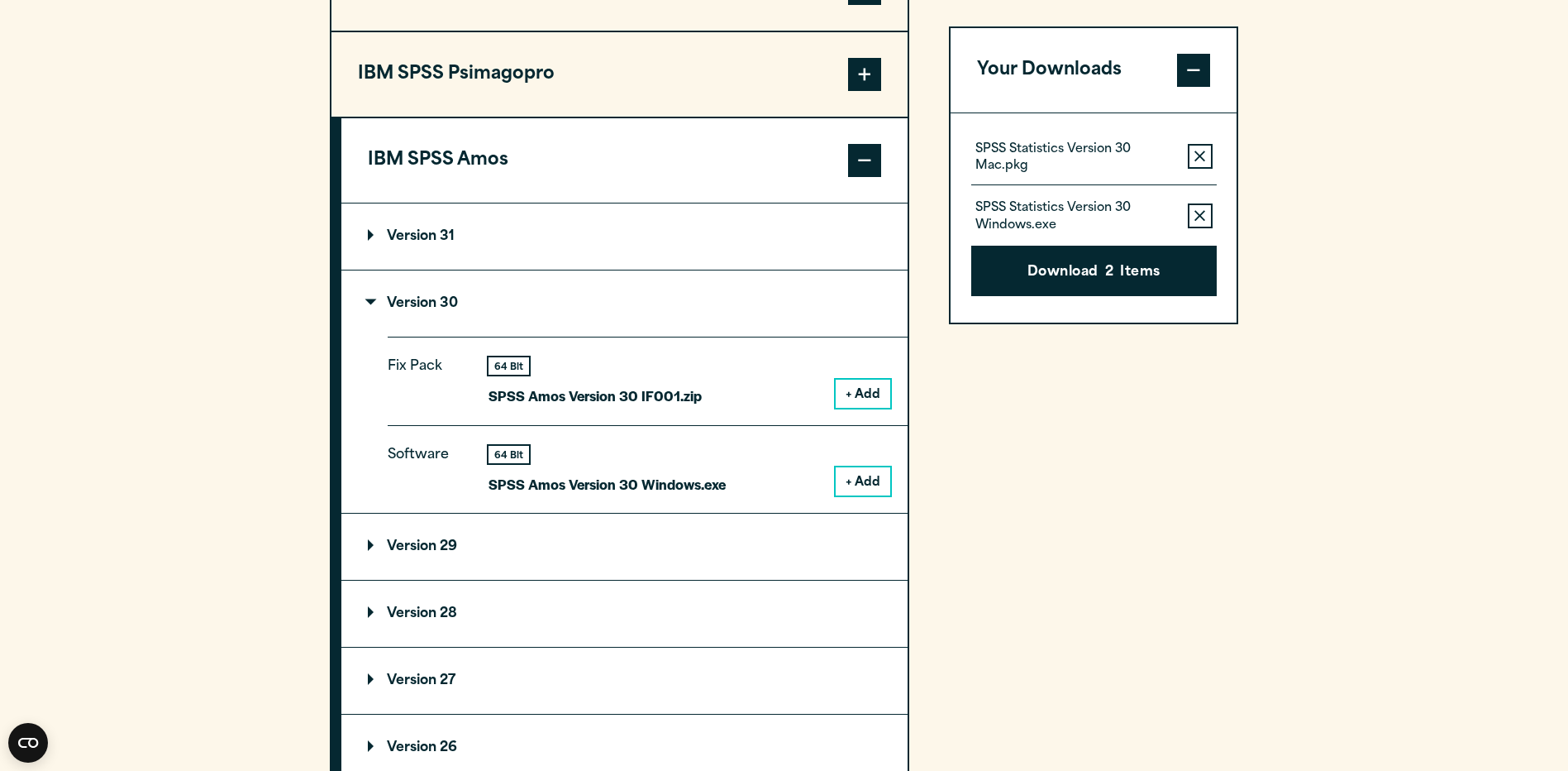
click at [871, 481] on button "+ Add" at bounding box center [863, 481] width 55 height 28
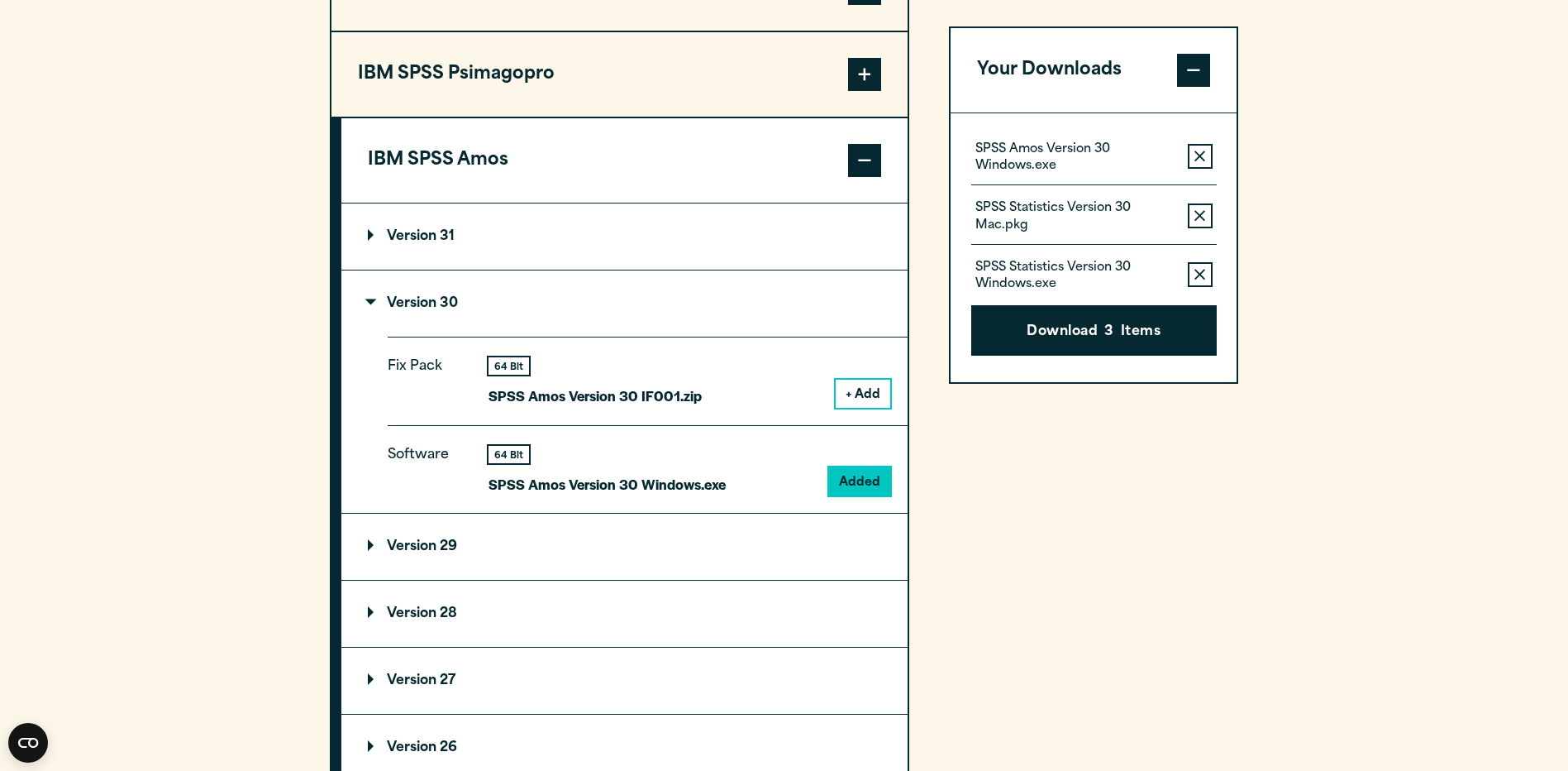
click at [1206, 216] on button "Remove this item from your software download list" at bounding box center [1200, 215] width 25 height 25
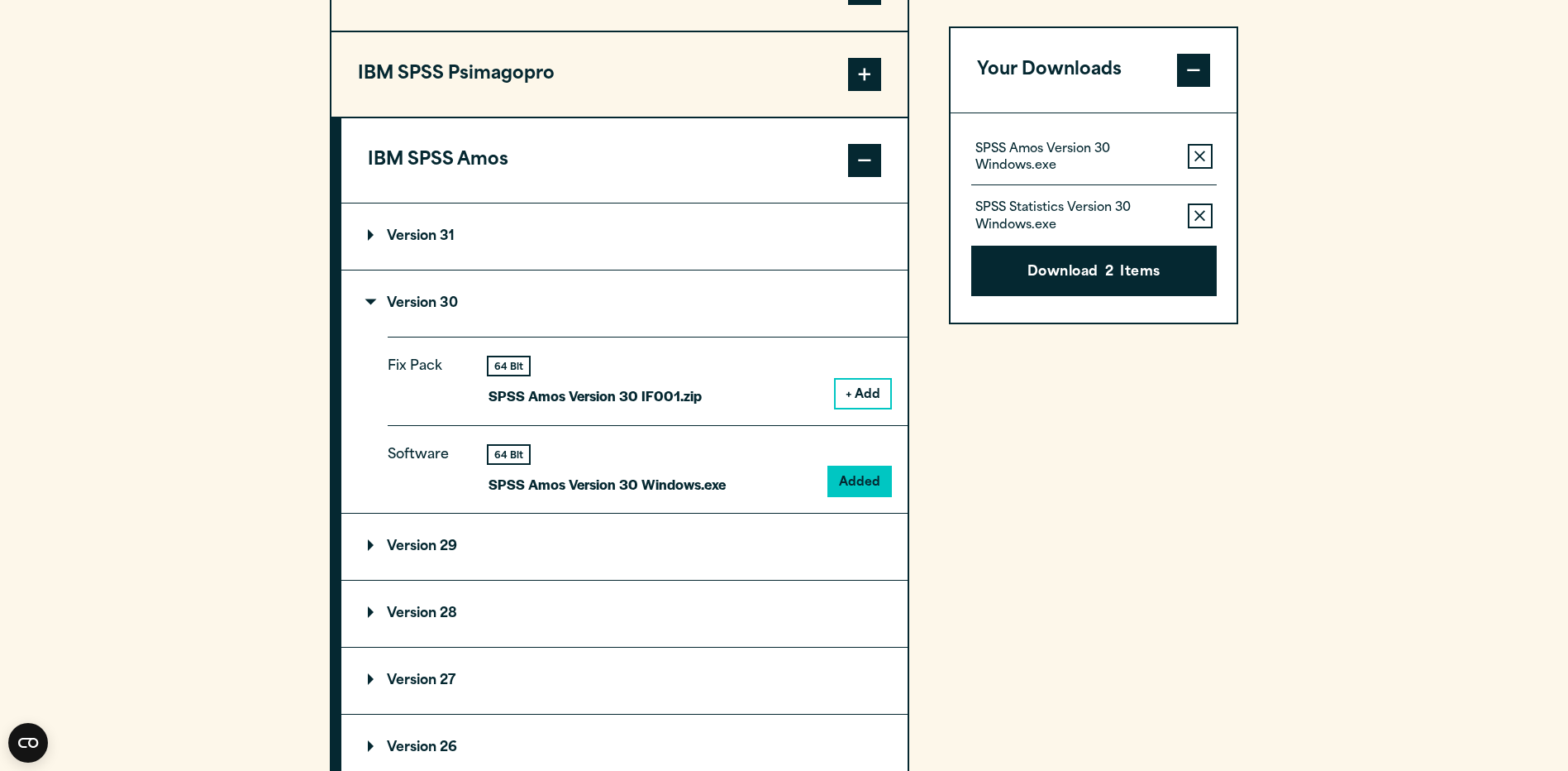
click at [1199, 210] on icon "button" at bounding box center [1200, 215] width 11 height 11
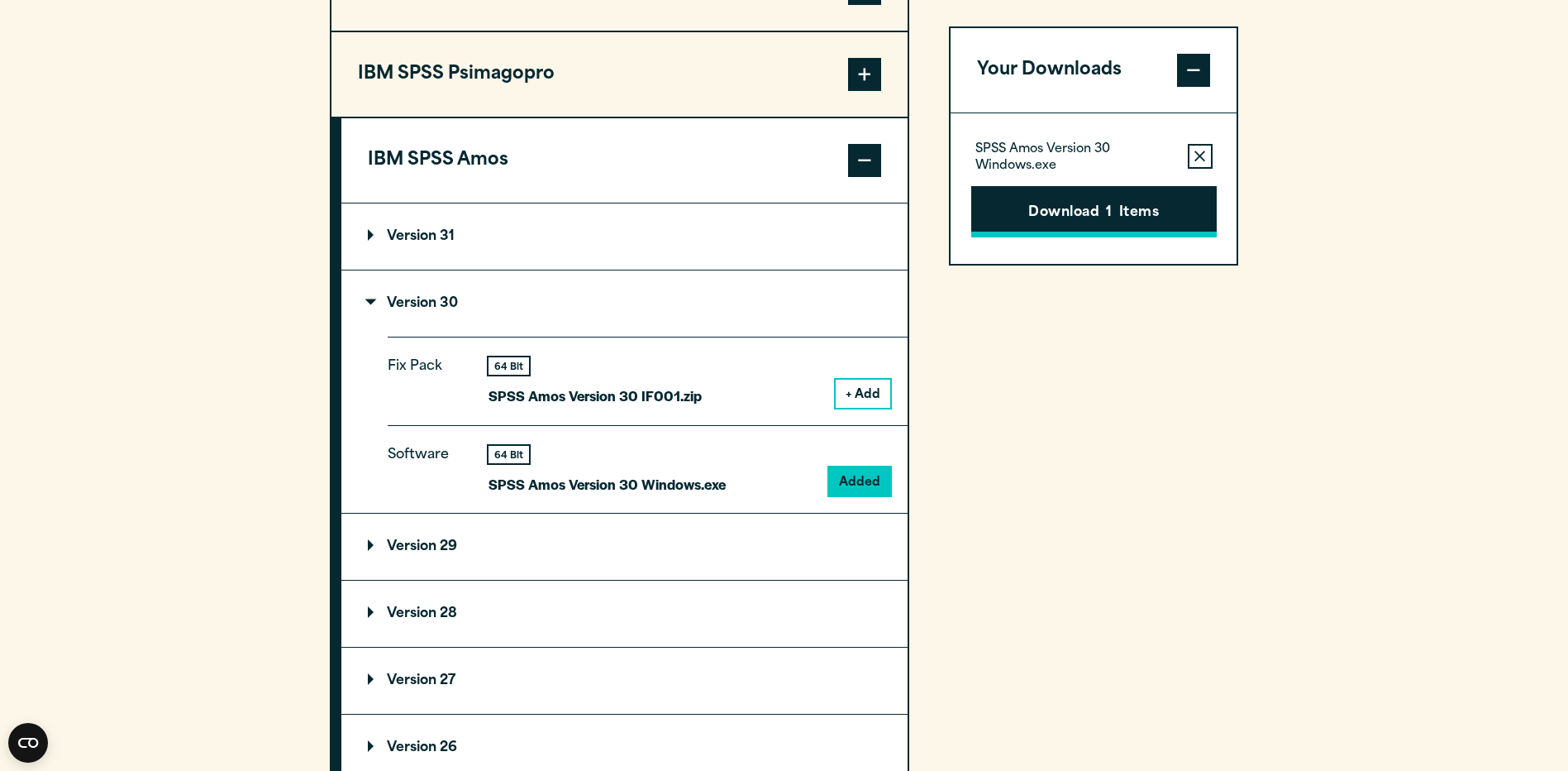
click at [1098, 206] on button "Download 1 Items" at bounding box center [1094, 212] width 245 height 51
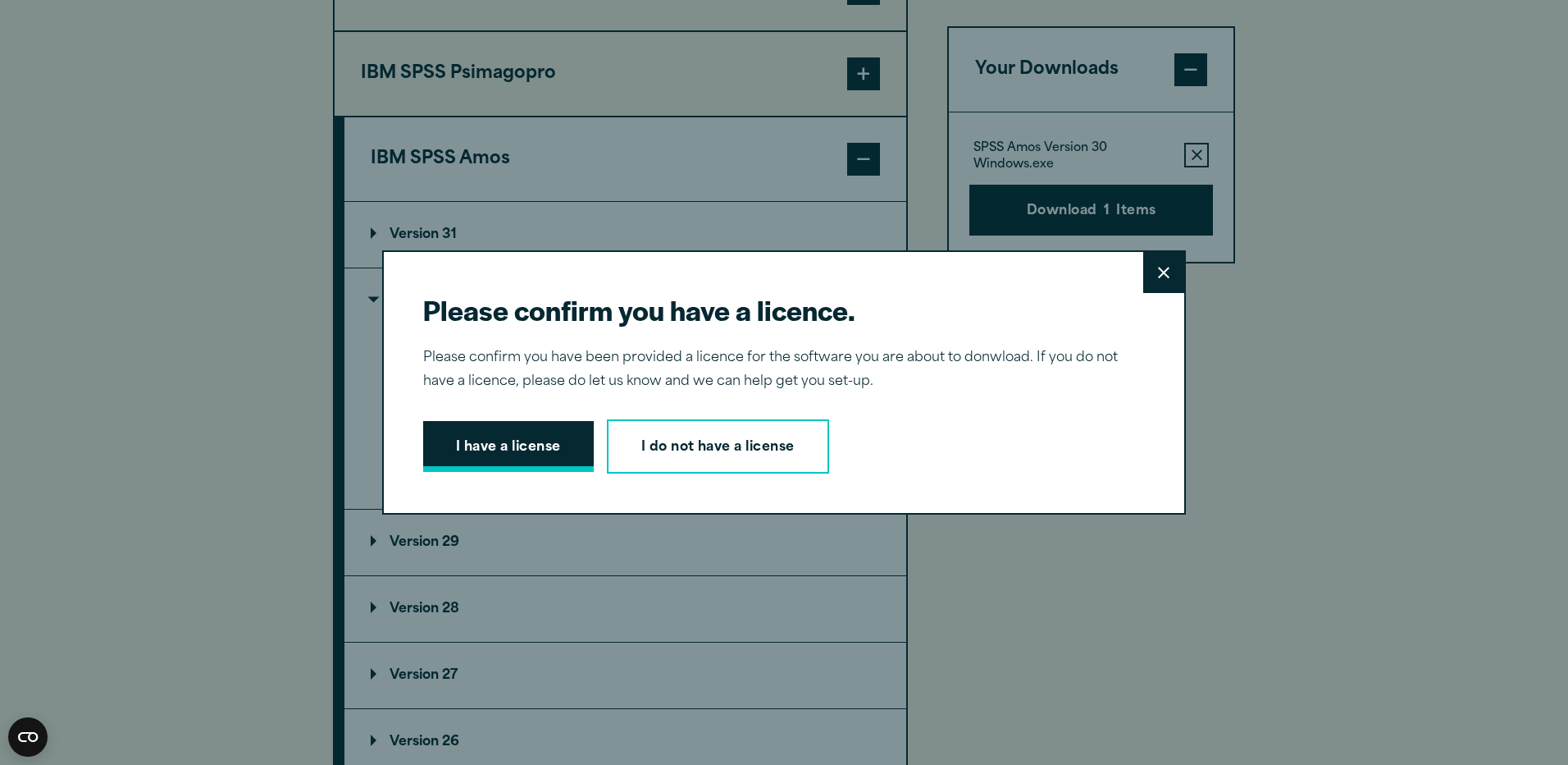
click at [519, 435] on button "I have a license" at bounding box center [508, 446] width 171 height 51
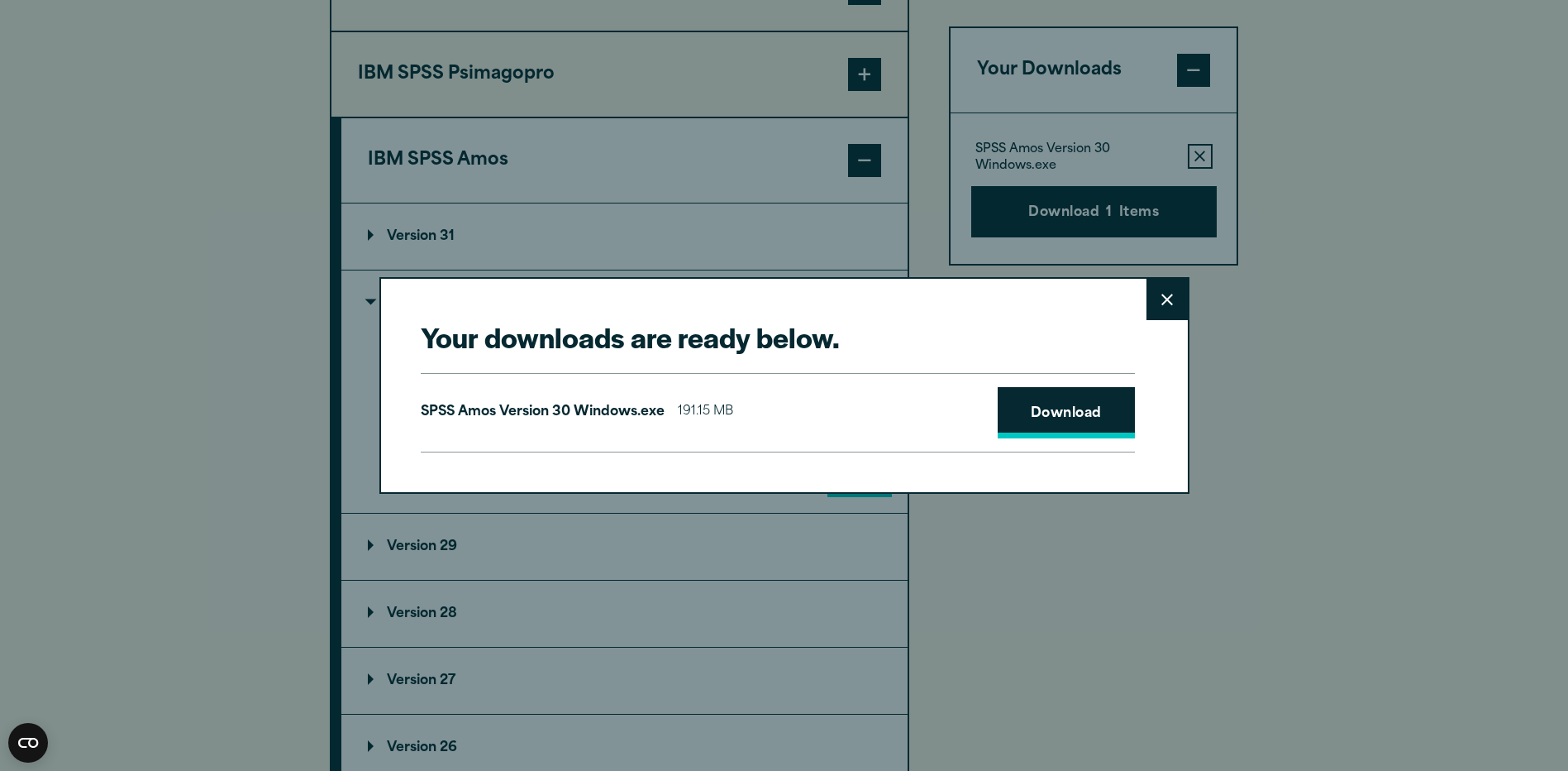
click at [1086, 407] on link "Download" at bounding box center [1066, 412] width 137 height 51
click at [1172, 291] on button "Close" at bounding box center [1167, 299] width 41 height 42
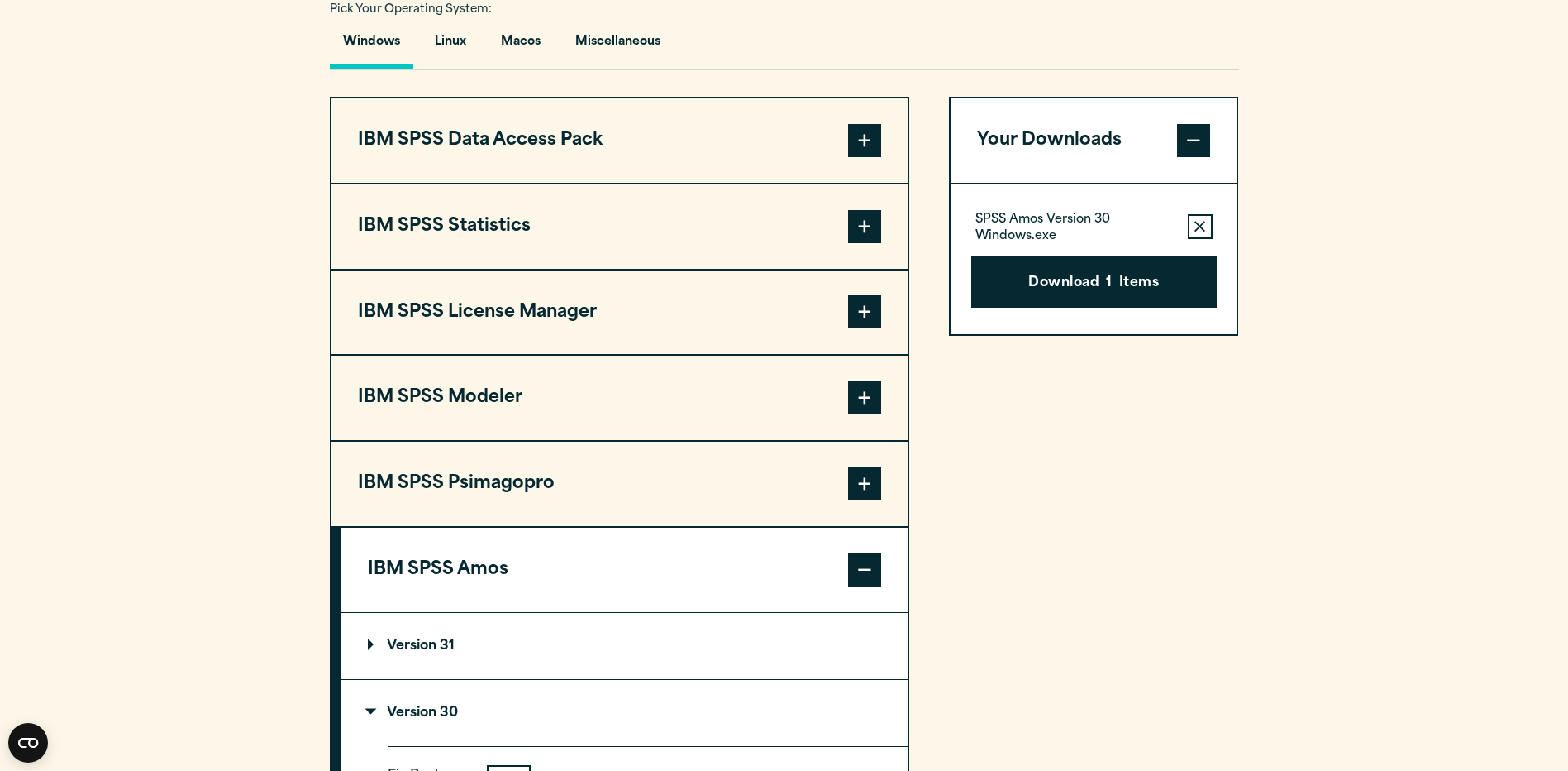
scroll to position [1238, 0]
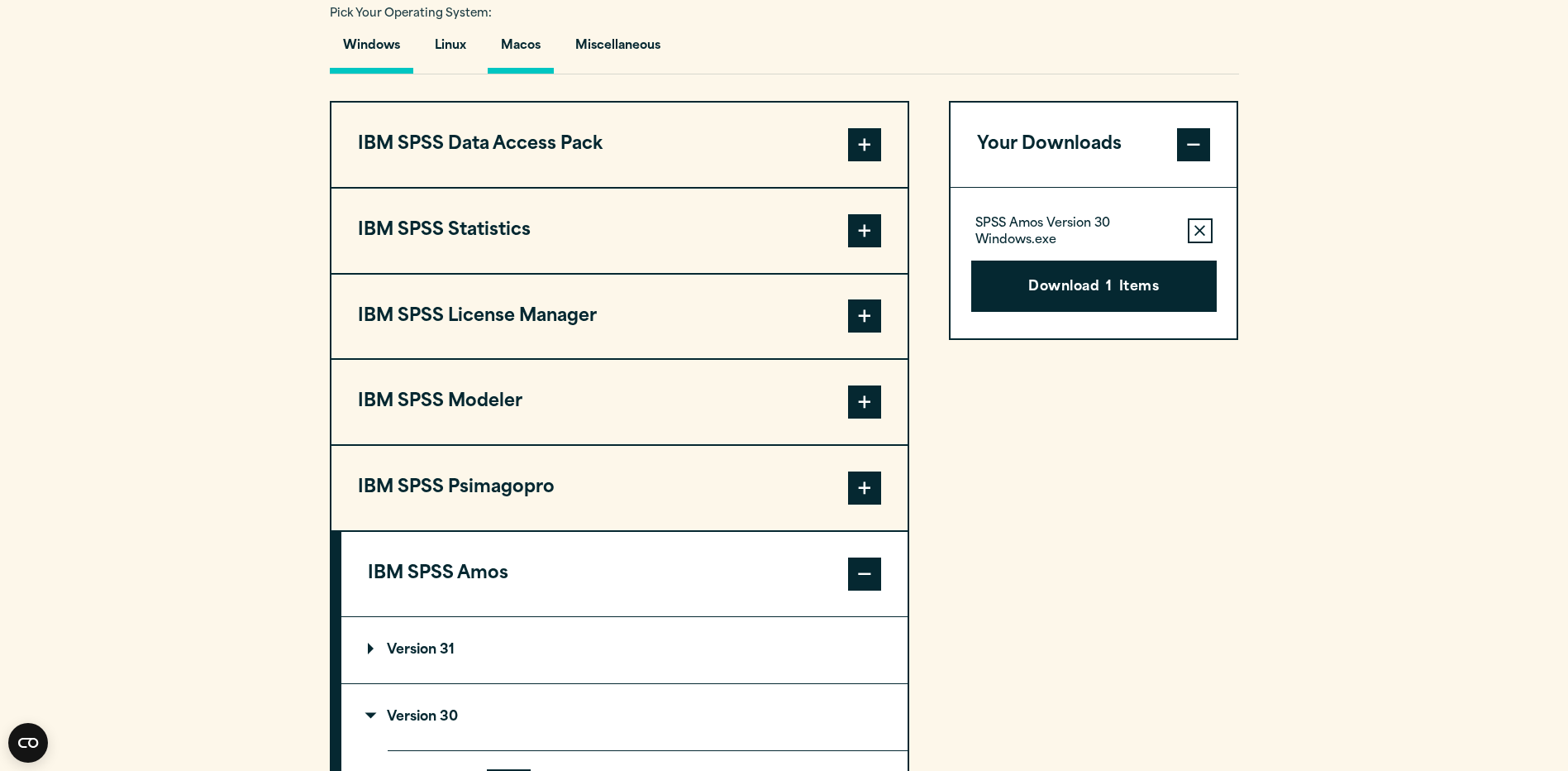
click at [538, 45] on button "Macos" at bounding box center [520, 49] width 66 height 47
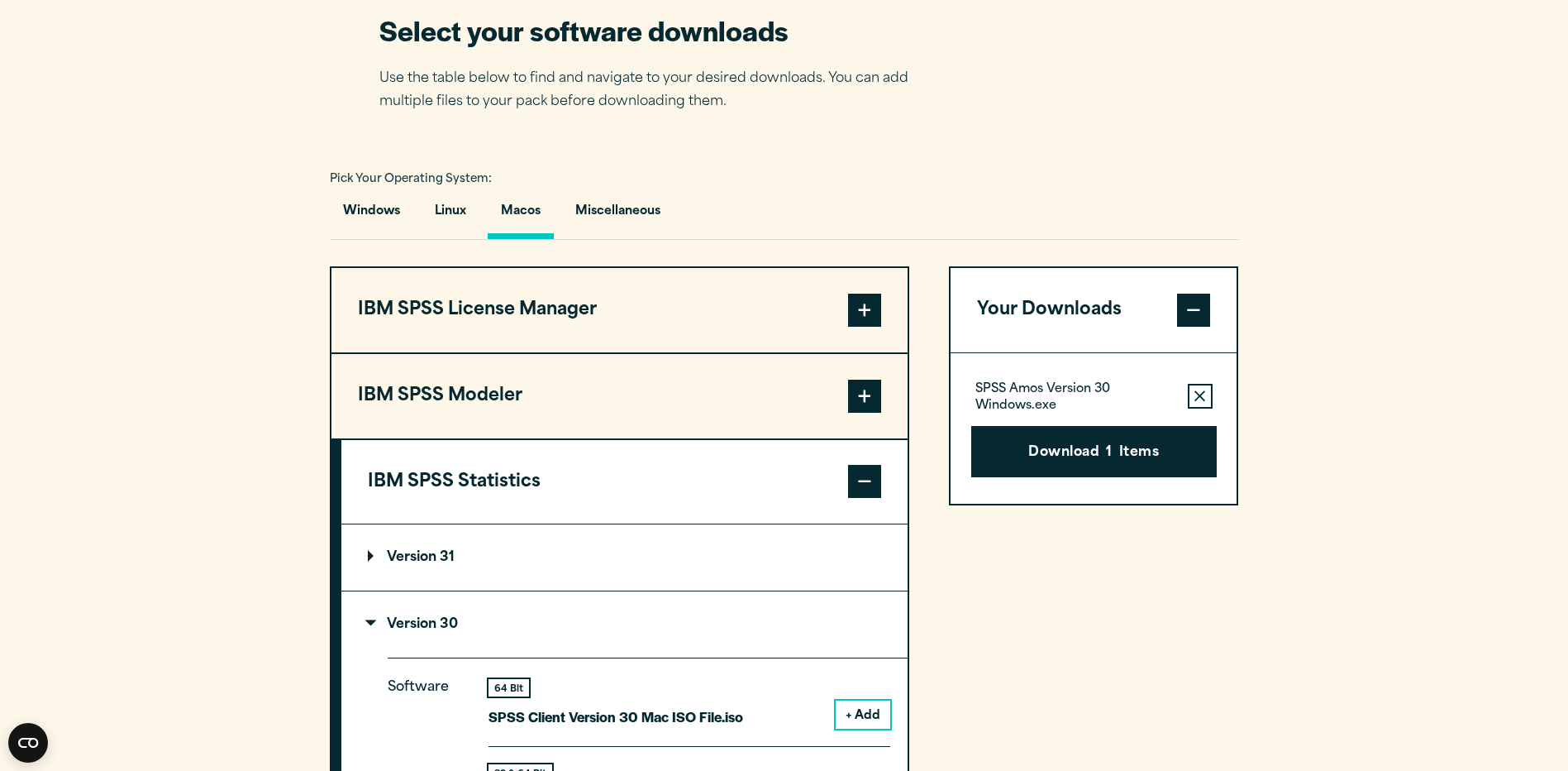
scroll to position [1156, 0]
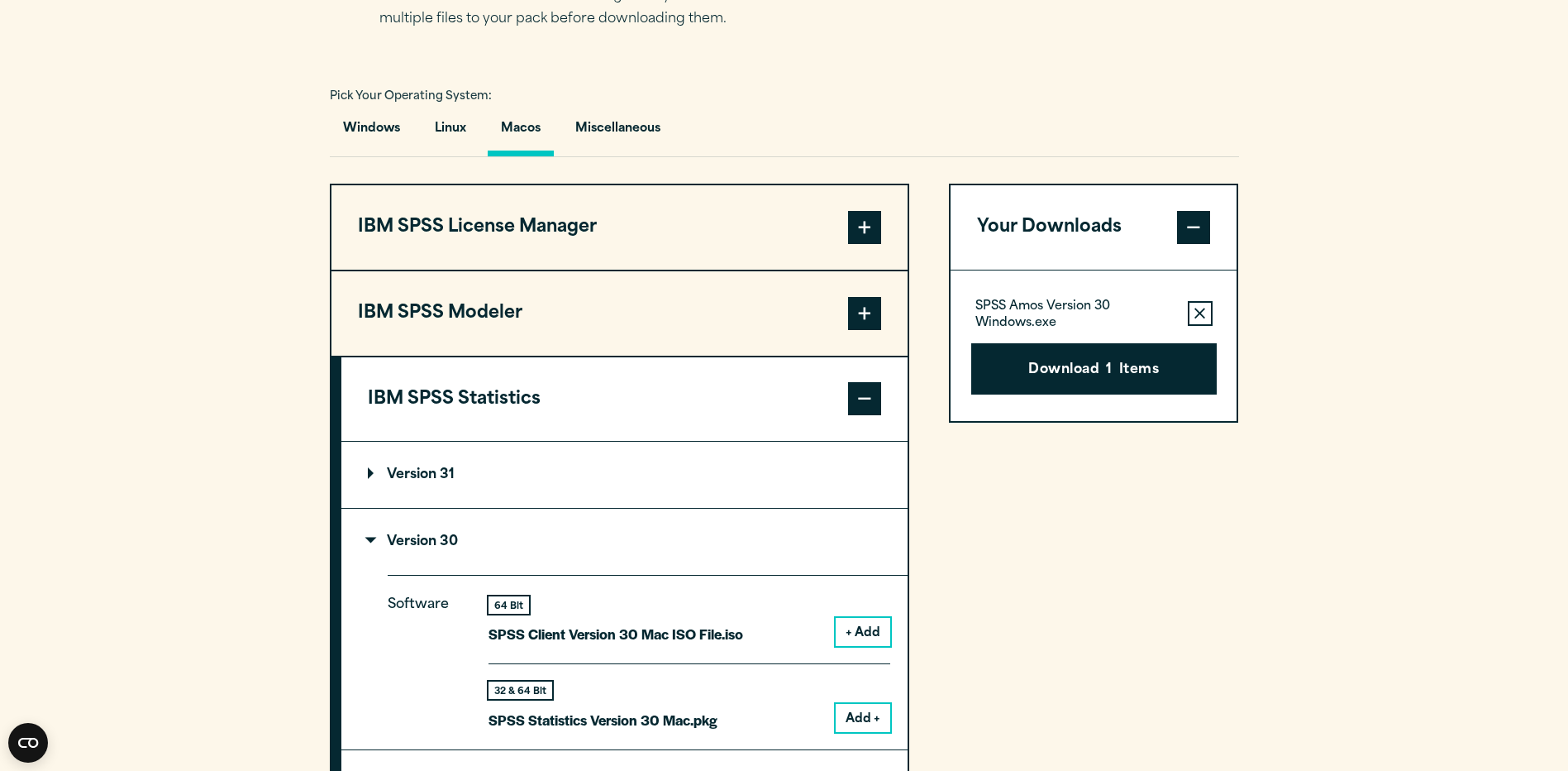
click at [865, 390] on span at bounding box center [864, 398] width 33 height 33
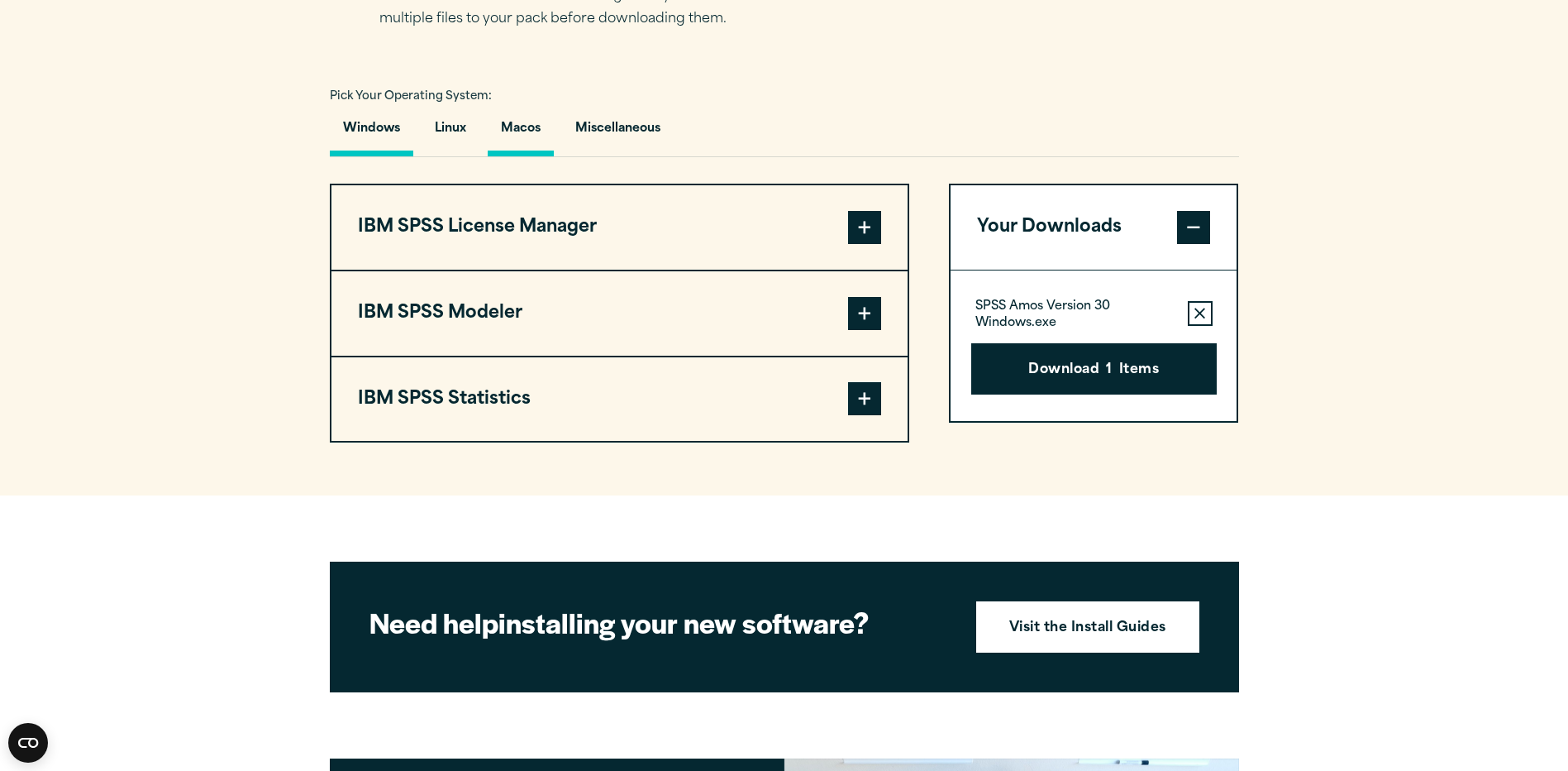
click at [360, 119] on button "Windows" at bounding box center [372, 132] width 84 height 47
